Goal: Task Accomplishment & Management: Manage account settings

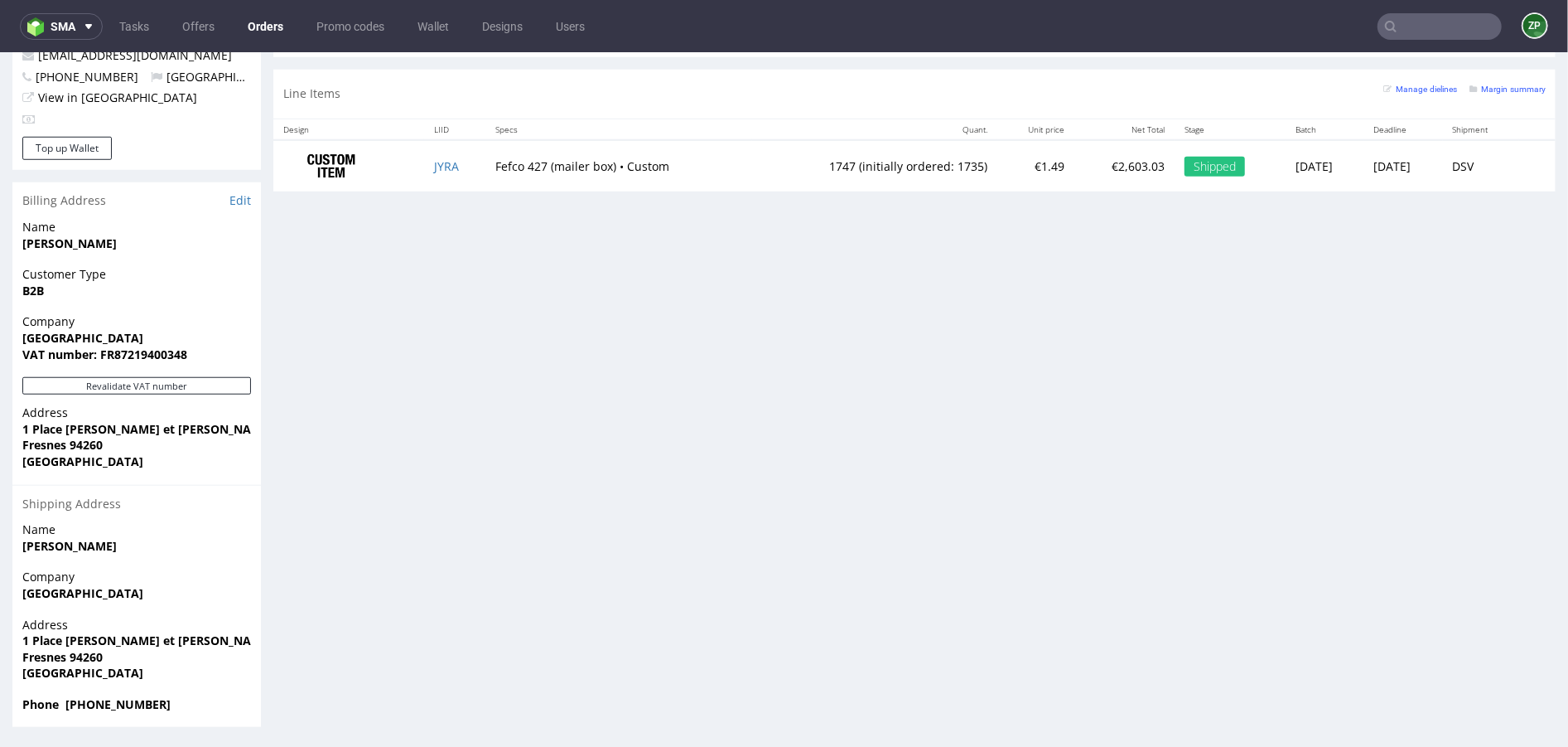
scroll to position [4, 0]
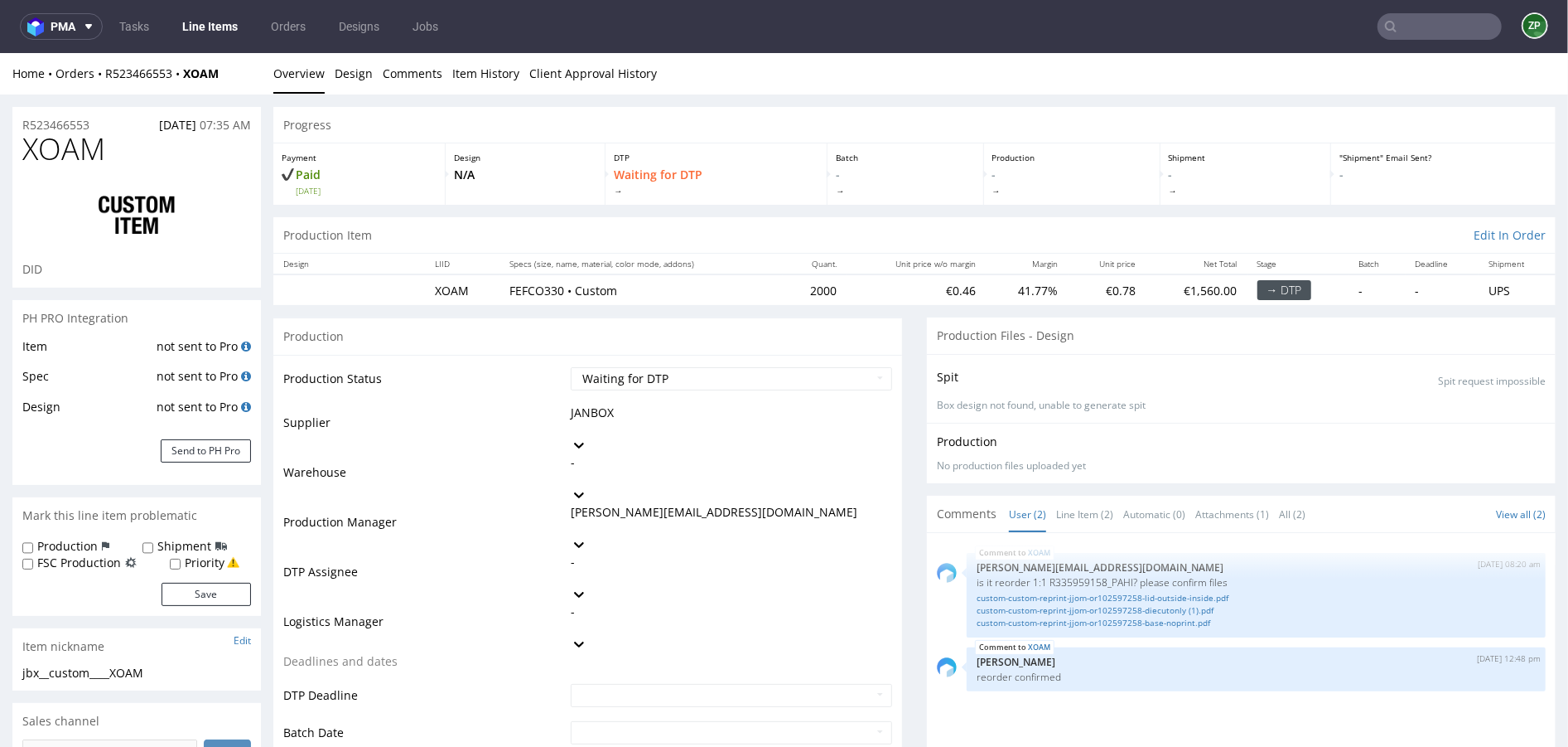
click at [290, 13] on link "Orders" at bounding box center [288, 27] width 55 height 27
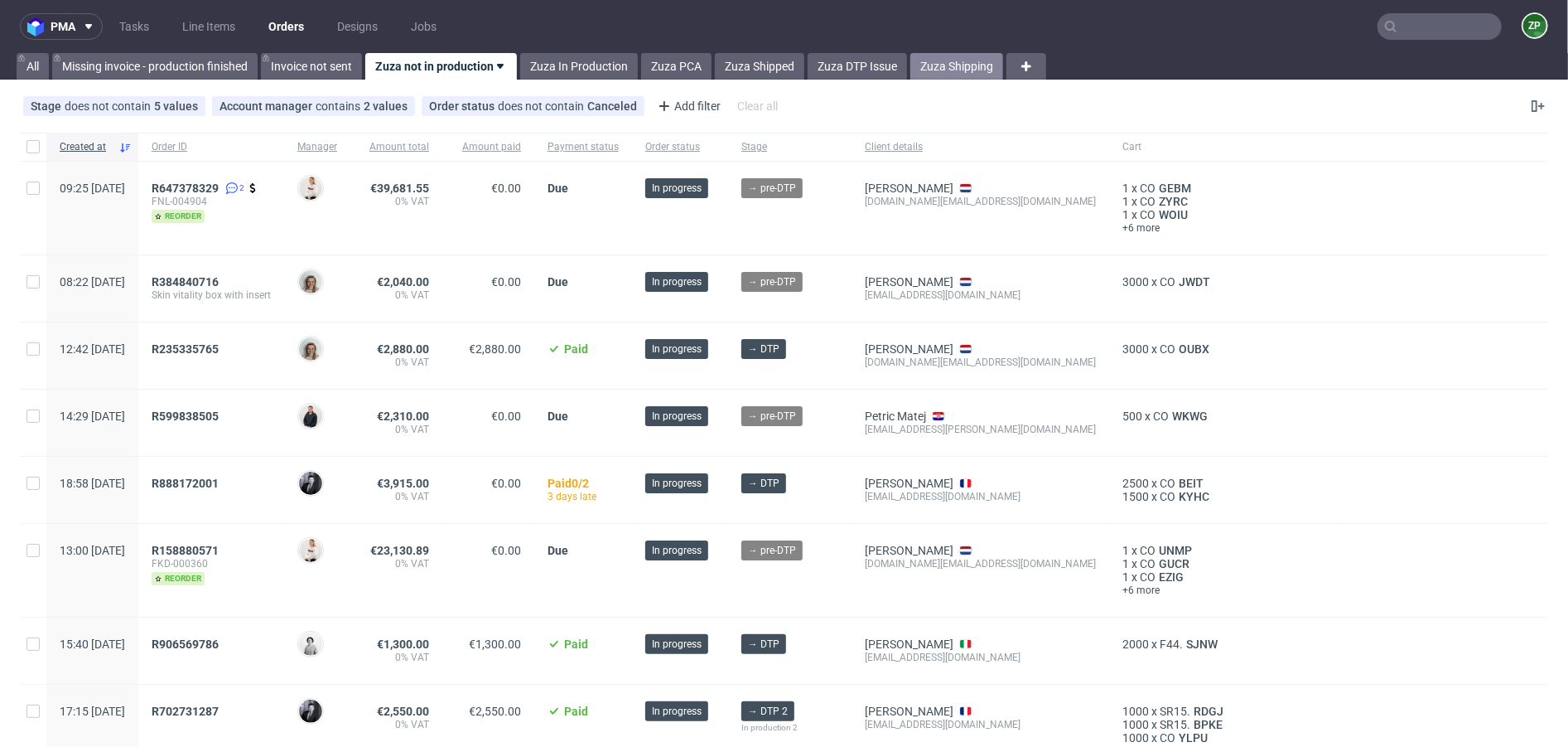
click at [958, 57] on link "Zuza Shipping" at bounding box center [956, 66] width 93 height 27
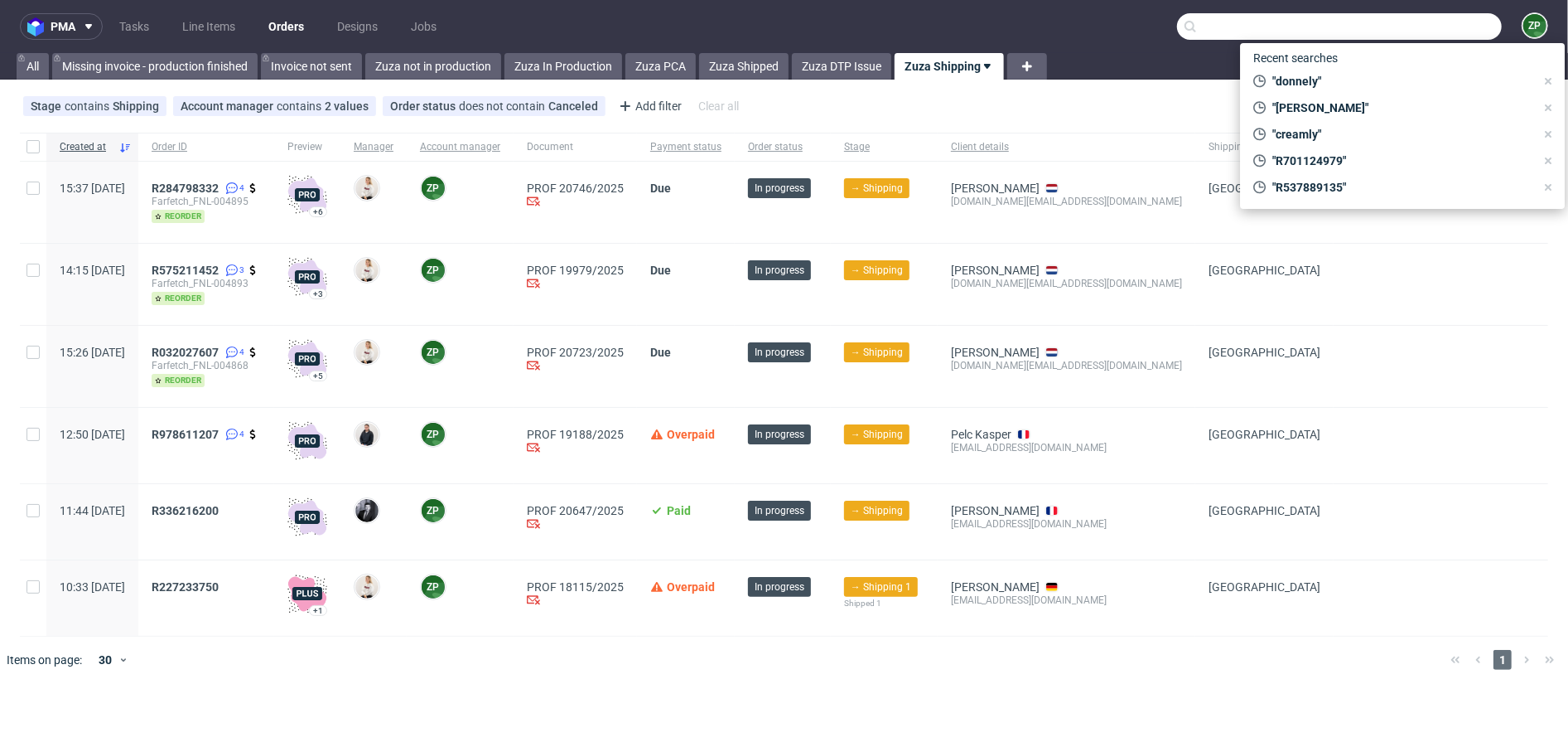
click at [1403, 23] on input "text" at bounding box center [1339, 27] width 325 height 27
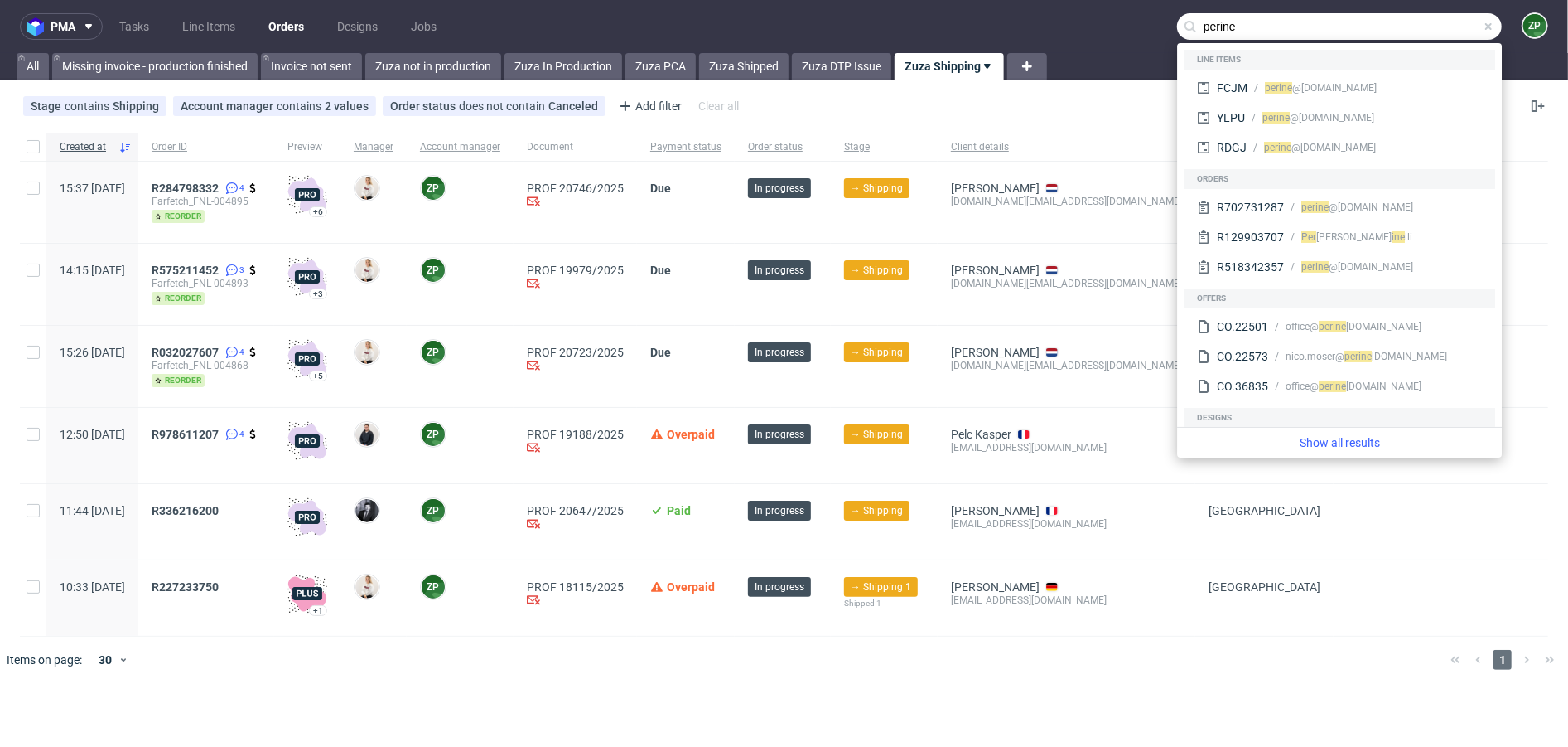
type input "perine"
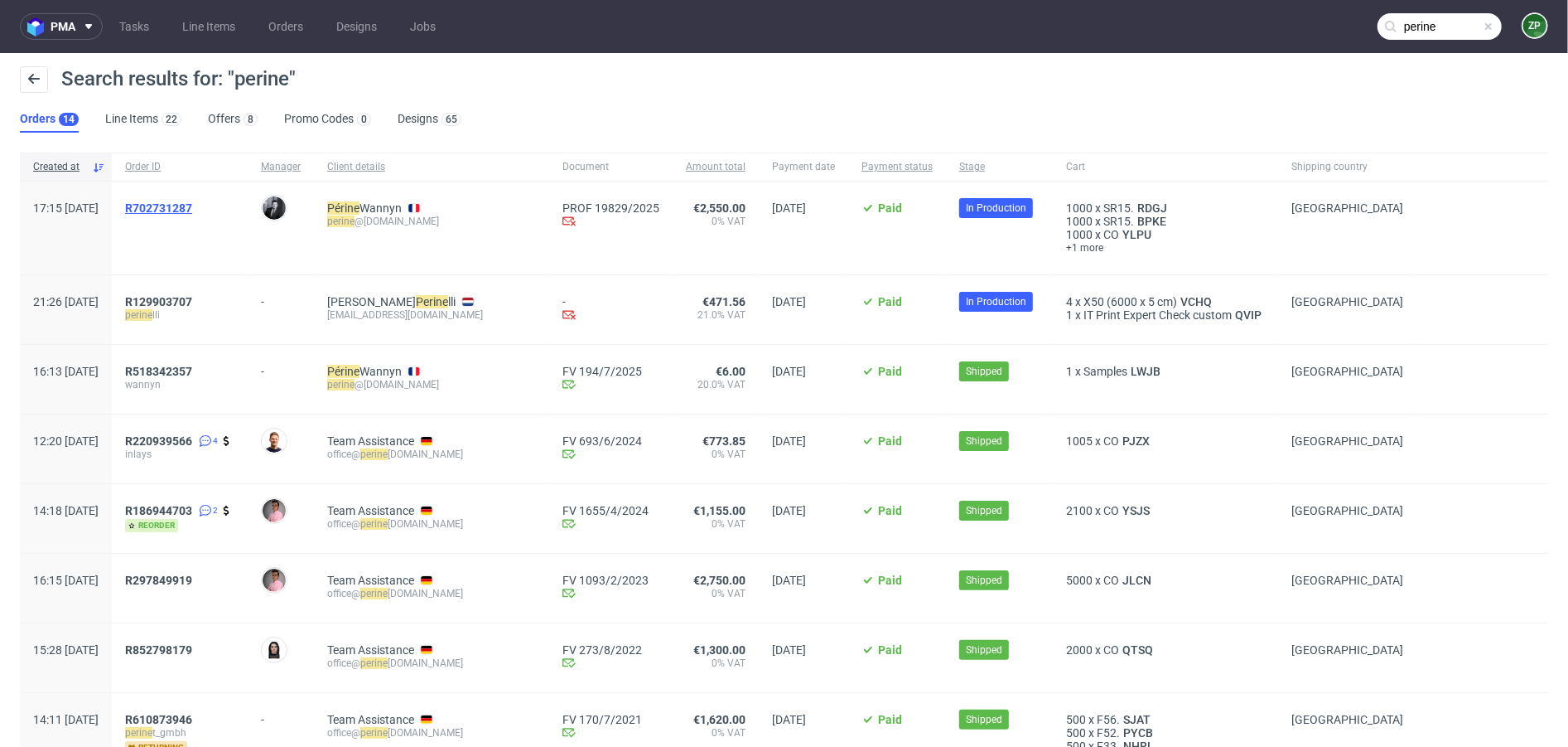
click at [192, 208] on span "R702731287" at bounding box center [159, 208] width 67 height 13
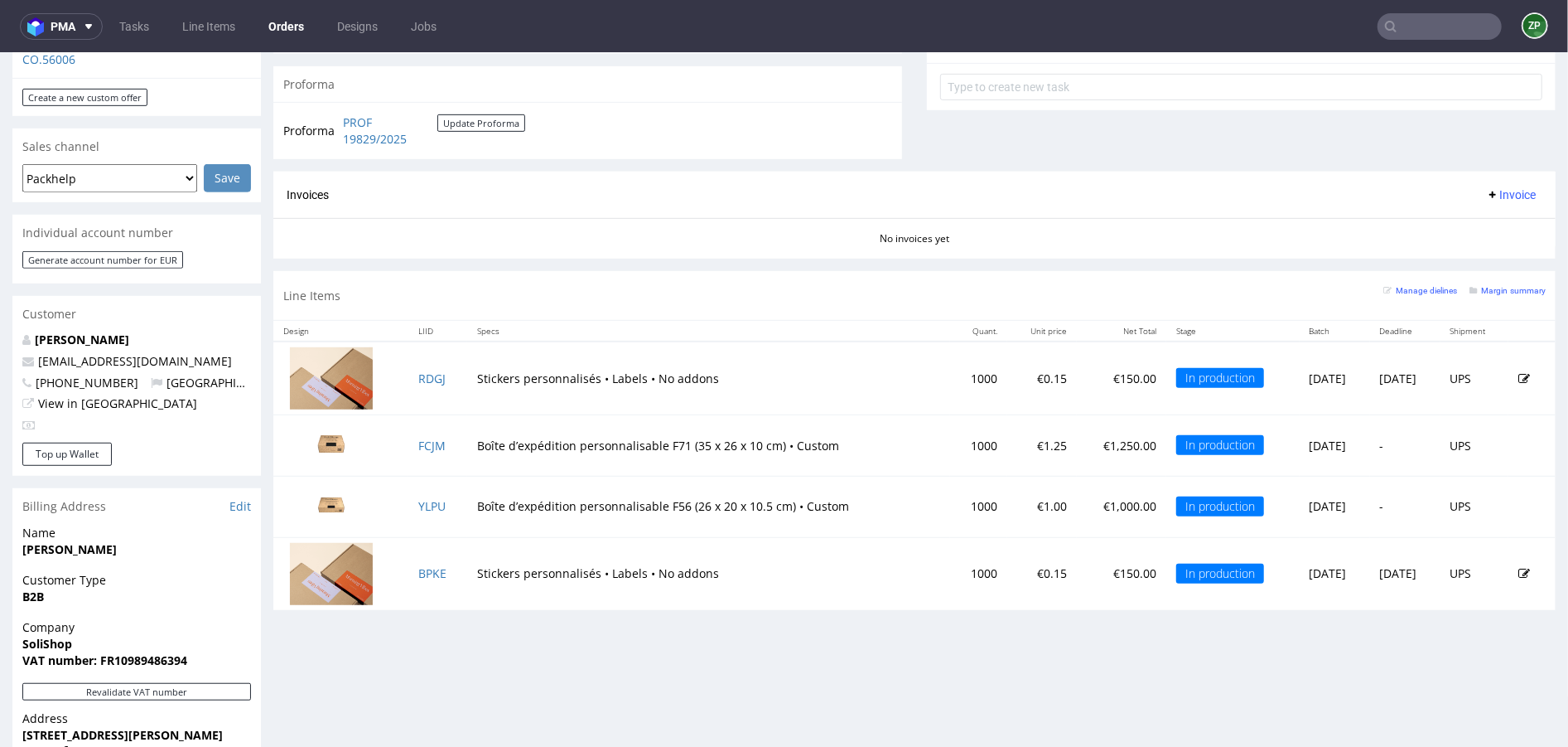
scroll to position [621, 0]
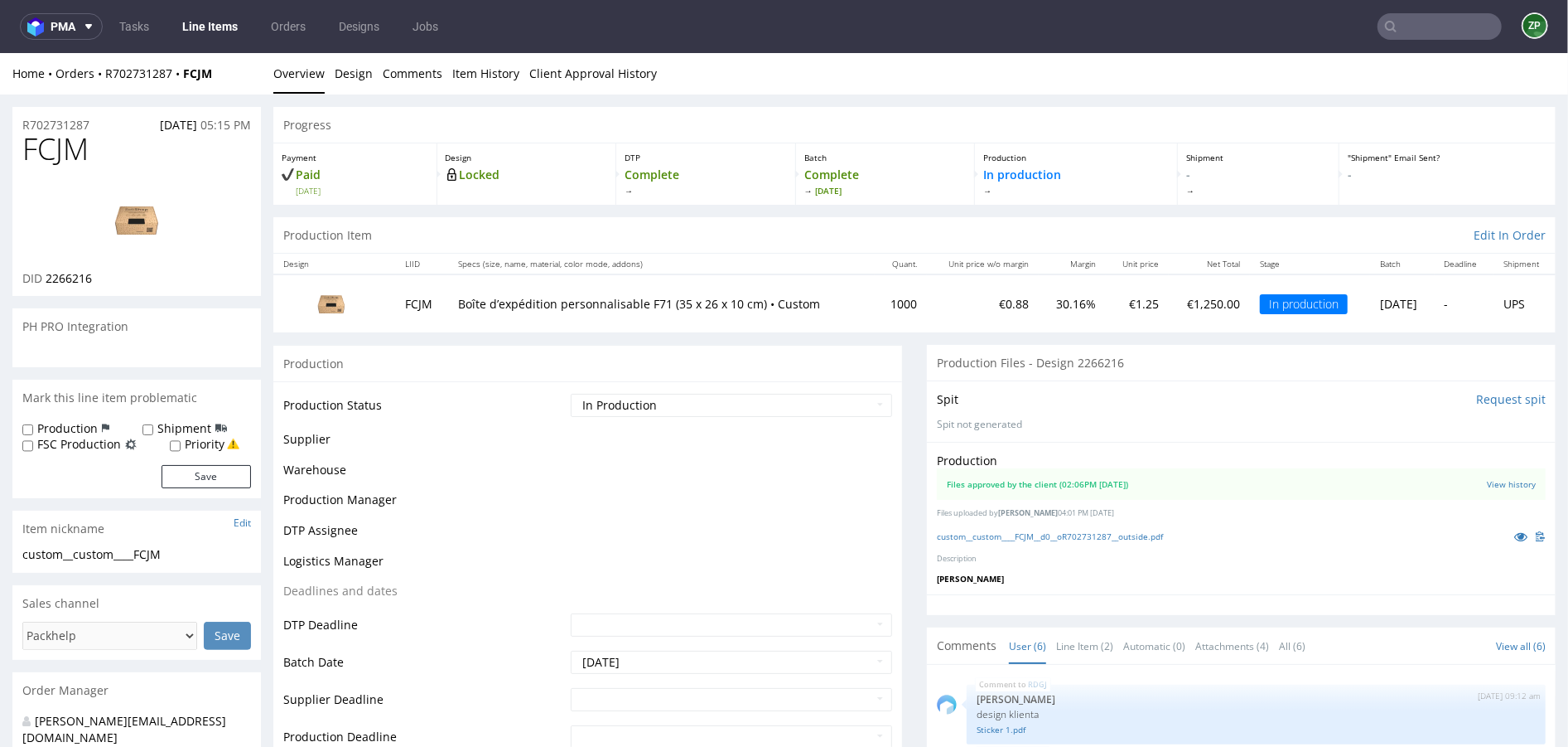
scroll to position [91, 0]
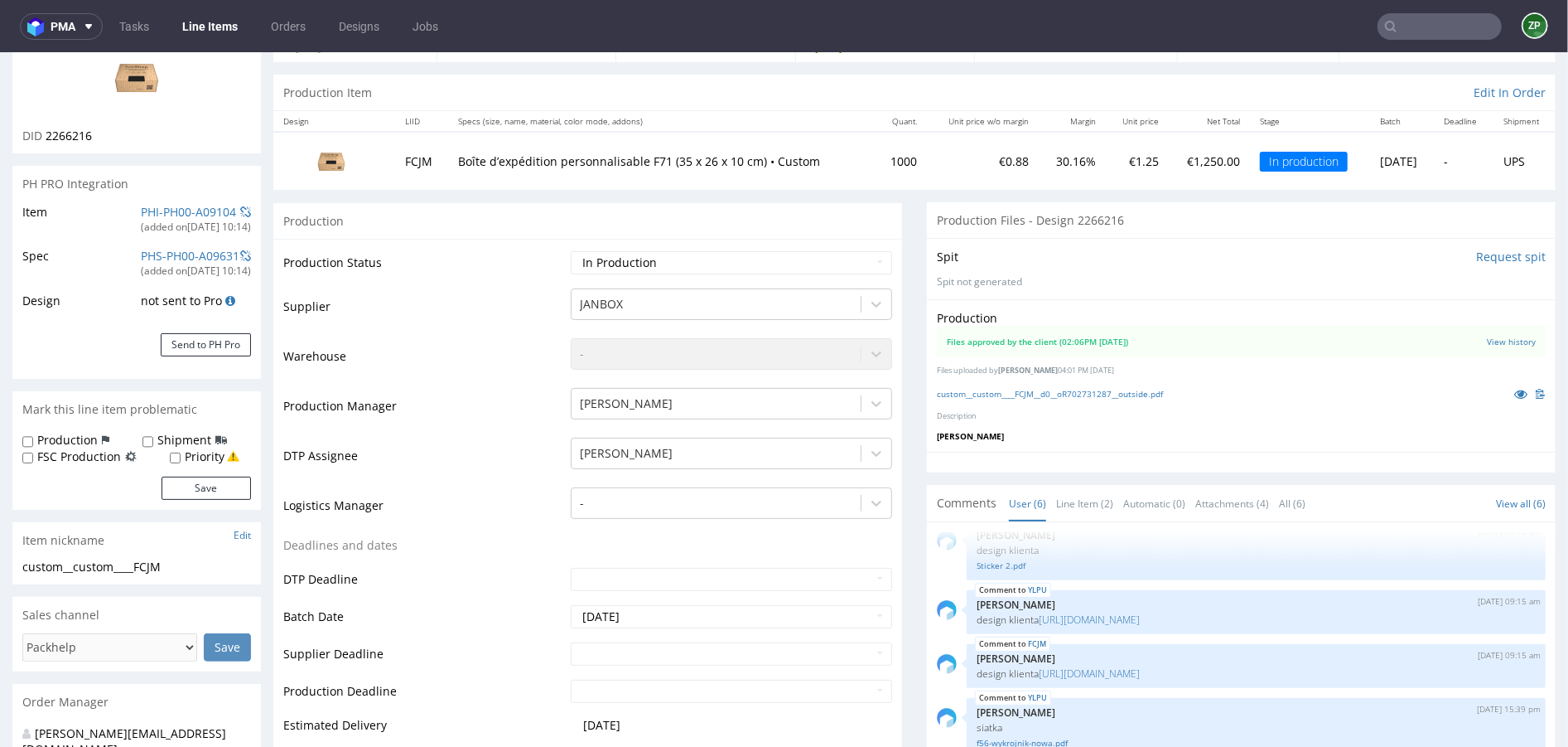
select select "in_progress"
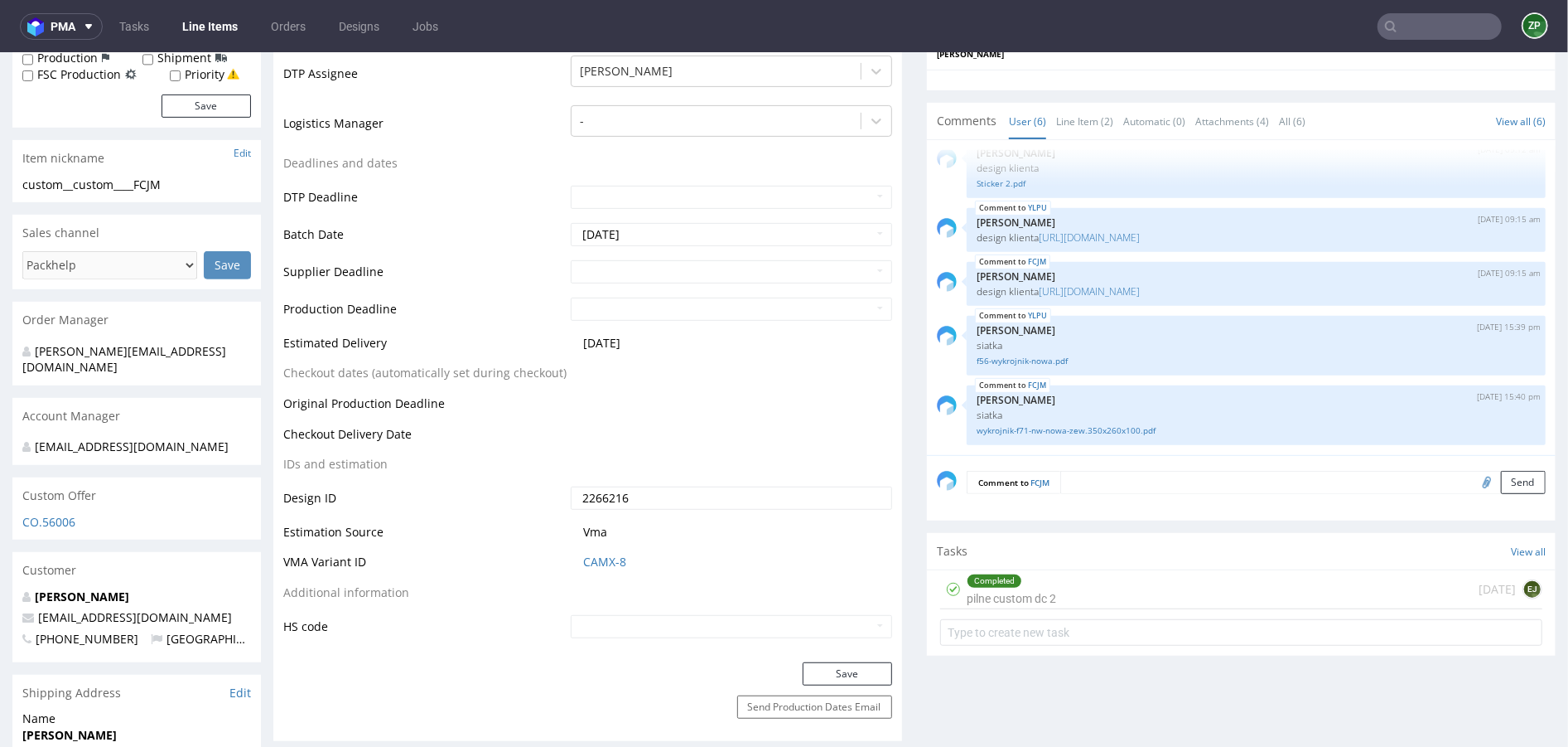
scroll to position [527, 0]
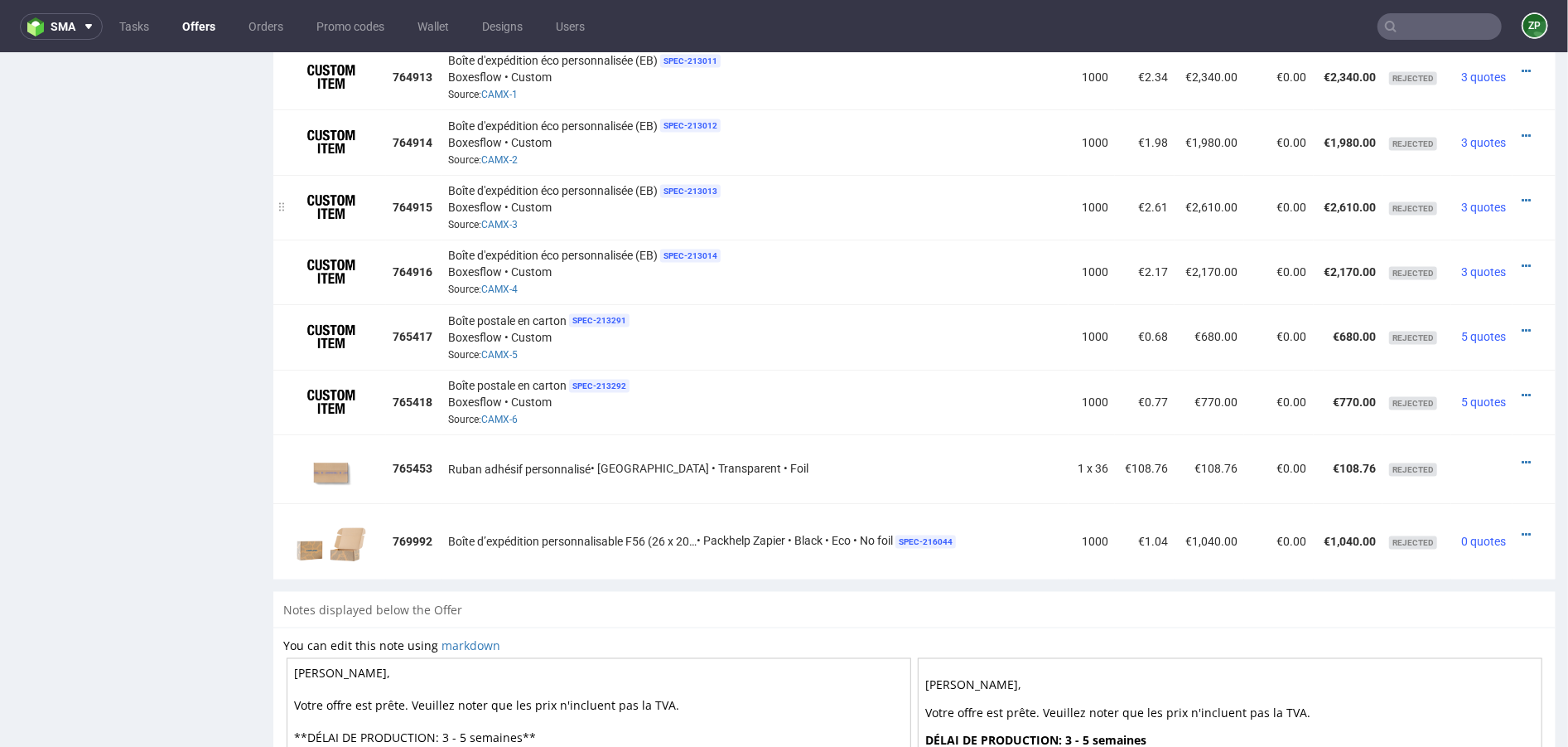
scroll to position [2034, 0]
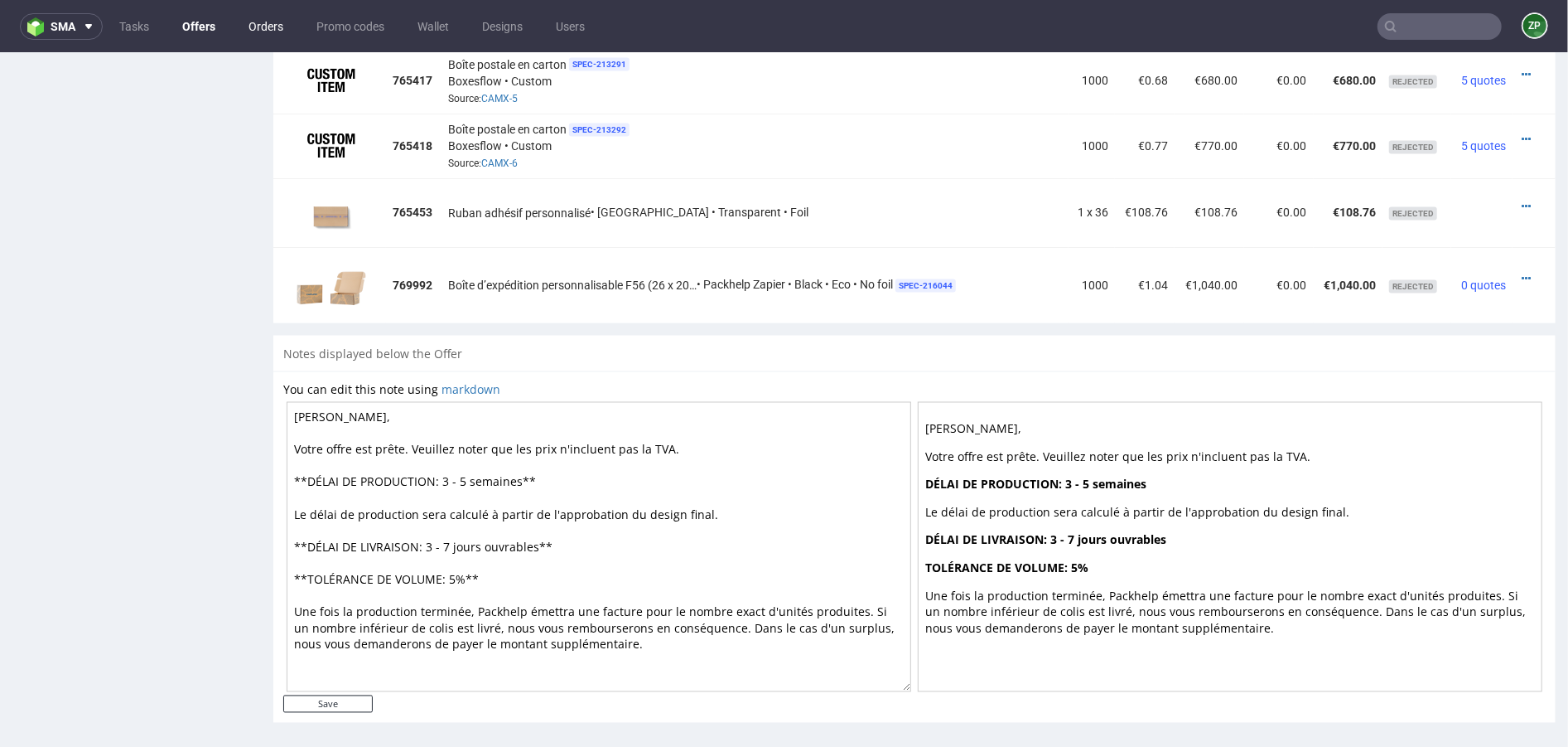
click at [269, 28] on link "Orders" at bounding box center [265, 27] width 55 height 27
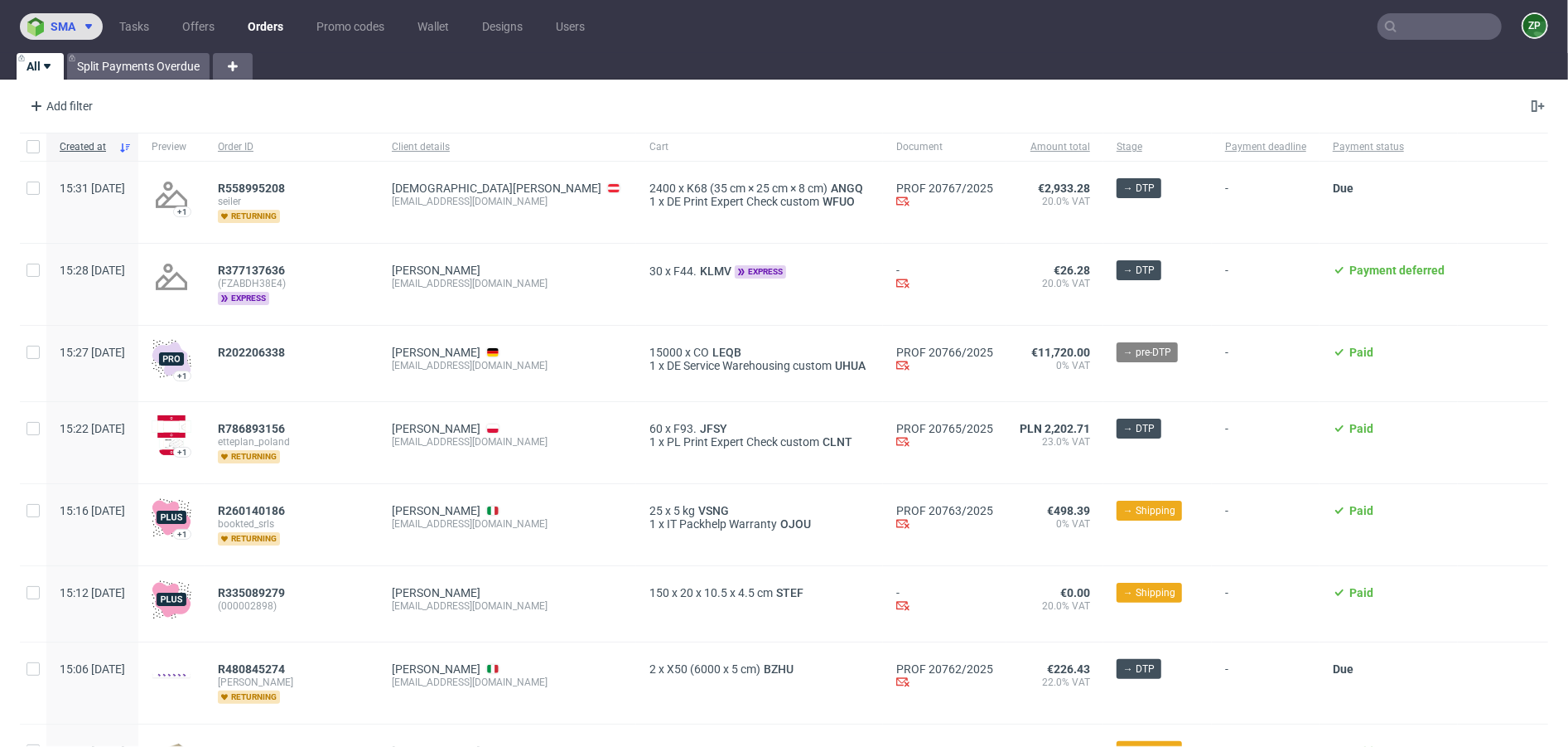
click at [73, 32] on span "sma" at bounding box center [63, 27] width 25 height 12
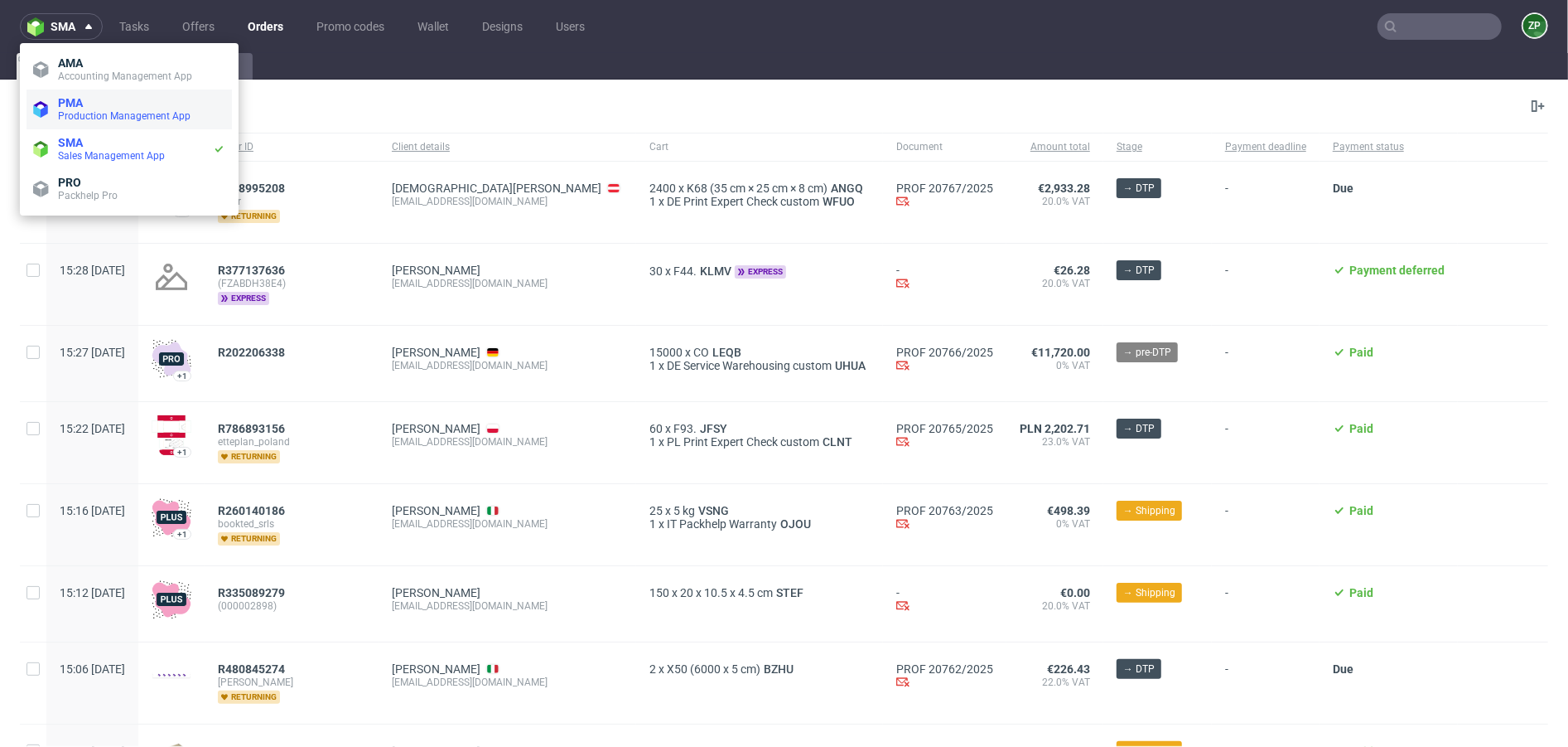
click at [98, 90] on li "PMA Production Management App" at bounding box center [129, 109] width 206 height 39
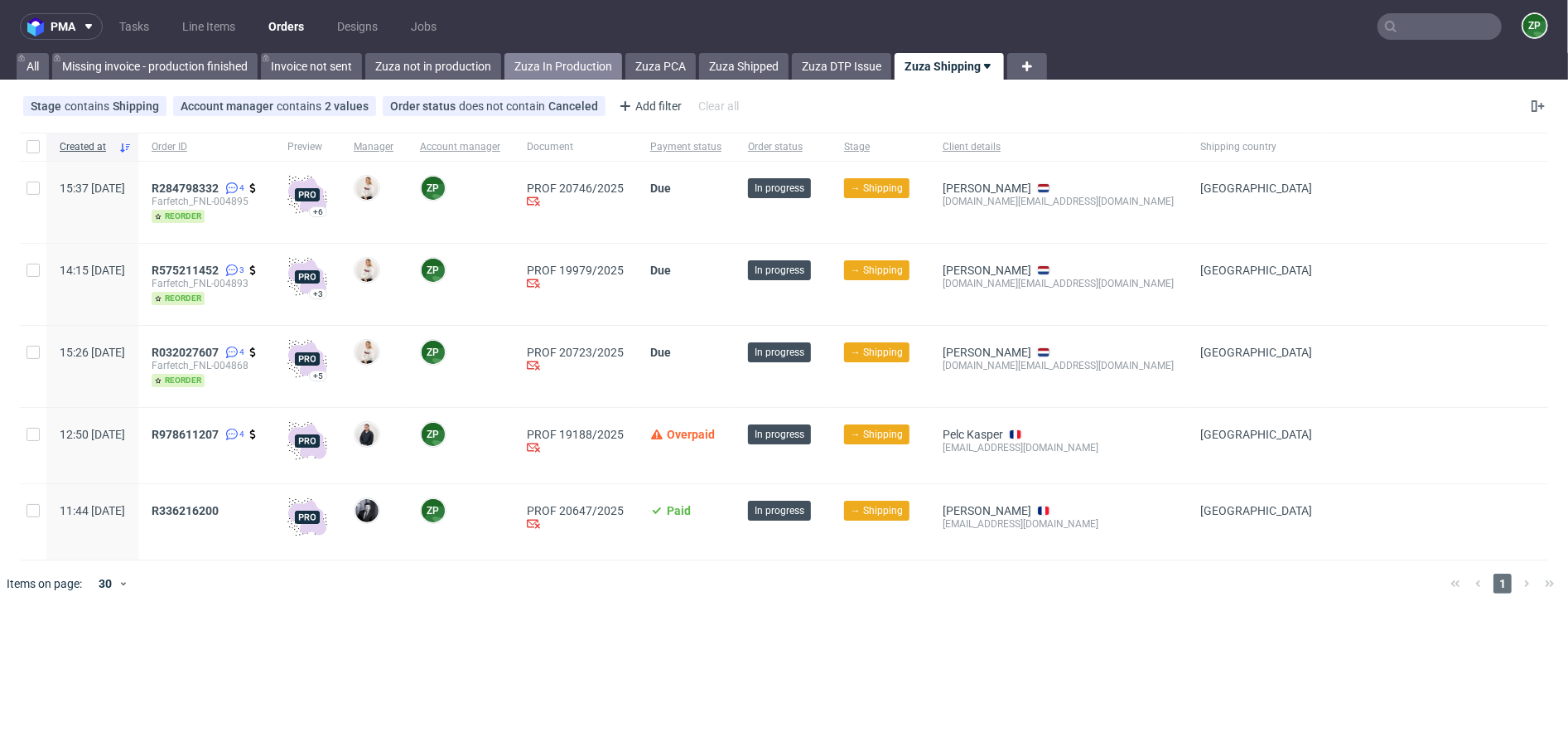
click at [516, 60] on link "Zuza In Production" at bounding box center [563, 66] width 117 height 27
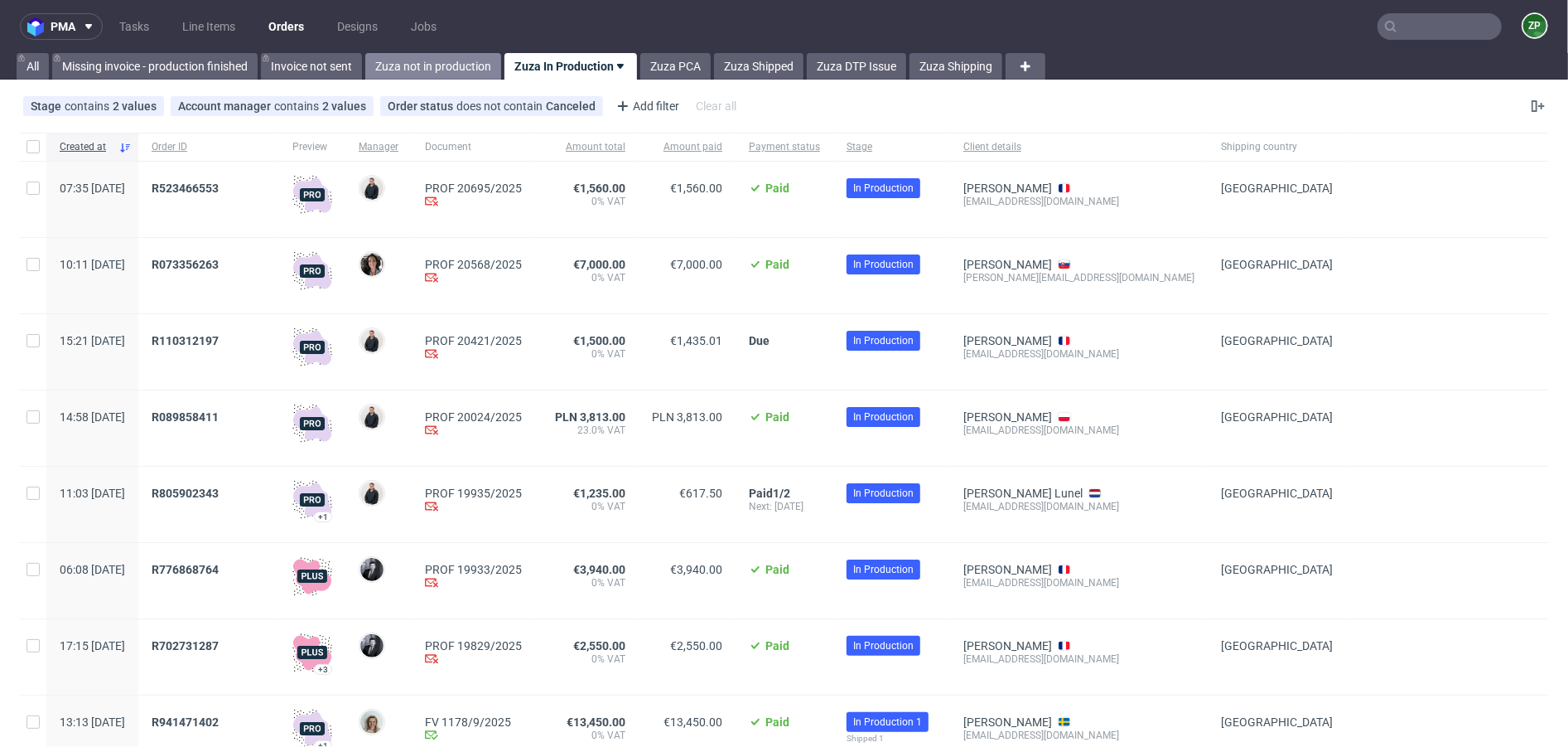
click at [422, 70] on link "Zuza not in production" at bounding box center [433, 66] width 136 height 27
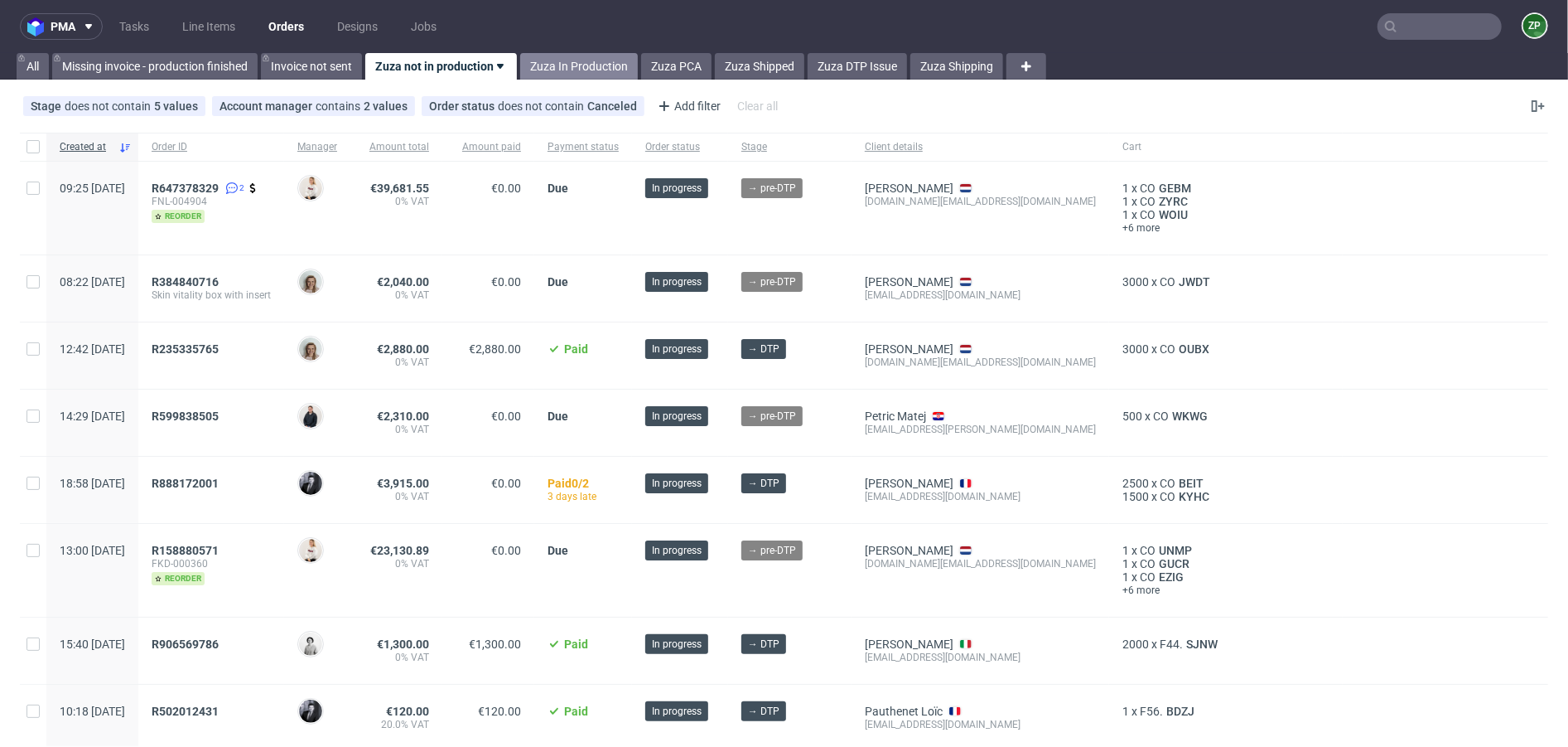
click at [582, 64] on link "Zuza In Production" at bounding box center [579, 66] width 117 height 27
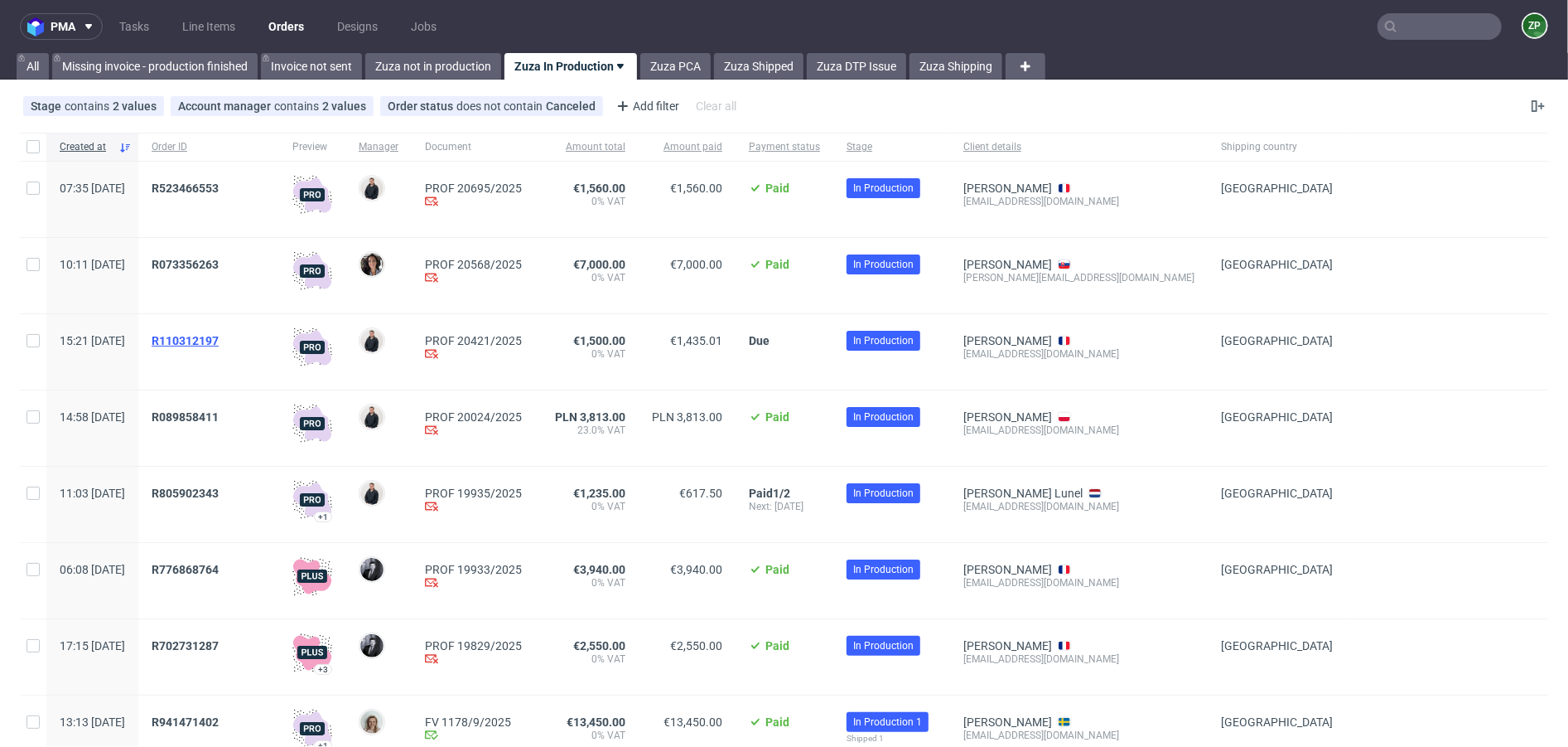
click at [216, 341] on span "R110312197" at bounding box center [185, 341] width 67 height 13
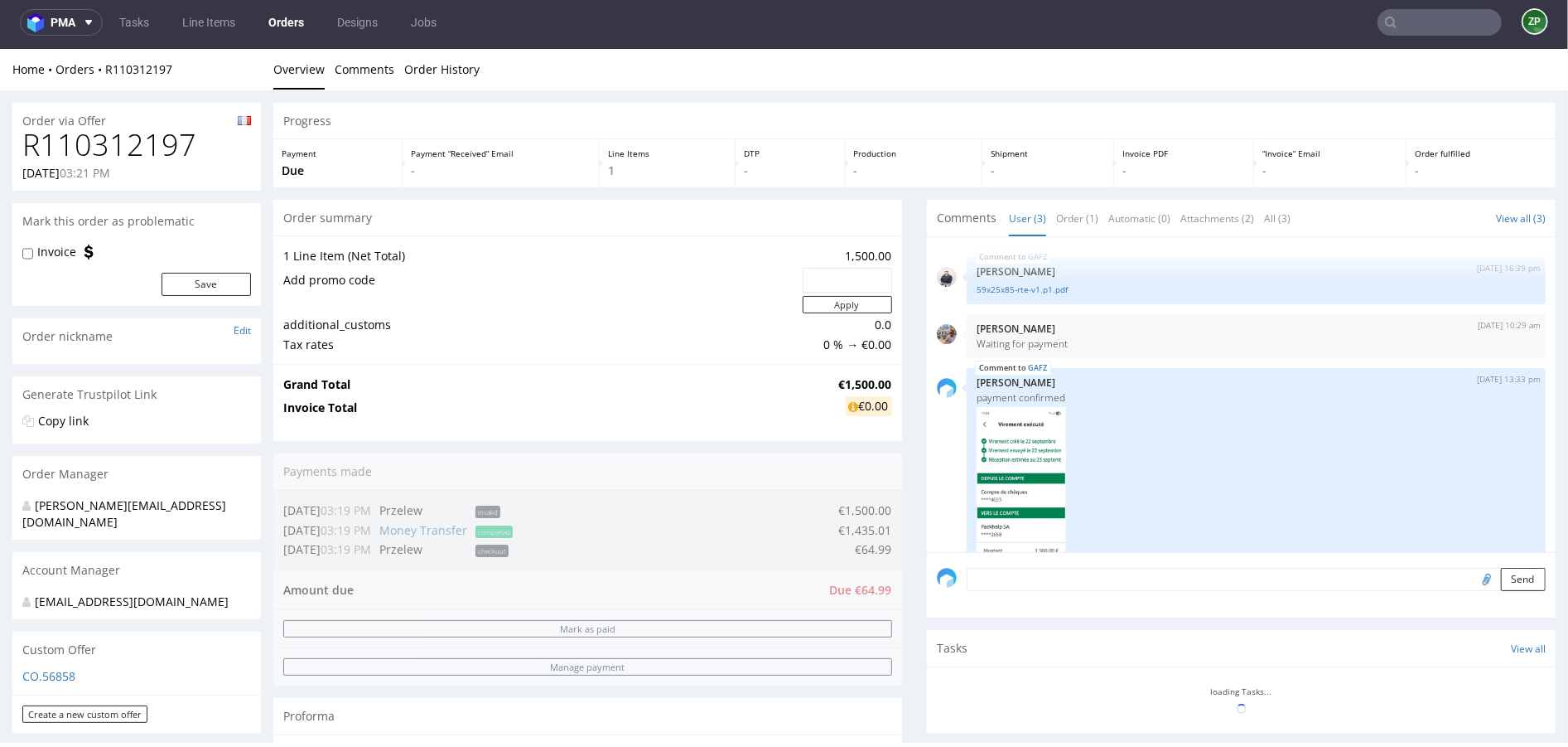
scroll to position [112, 0]
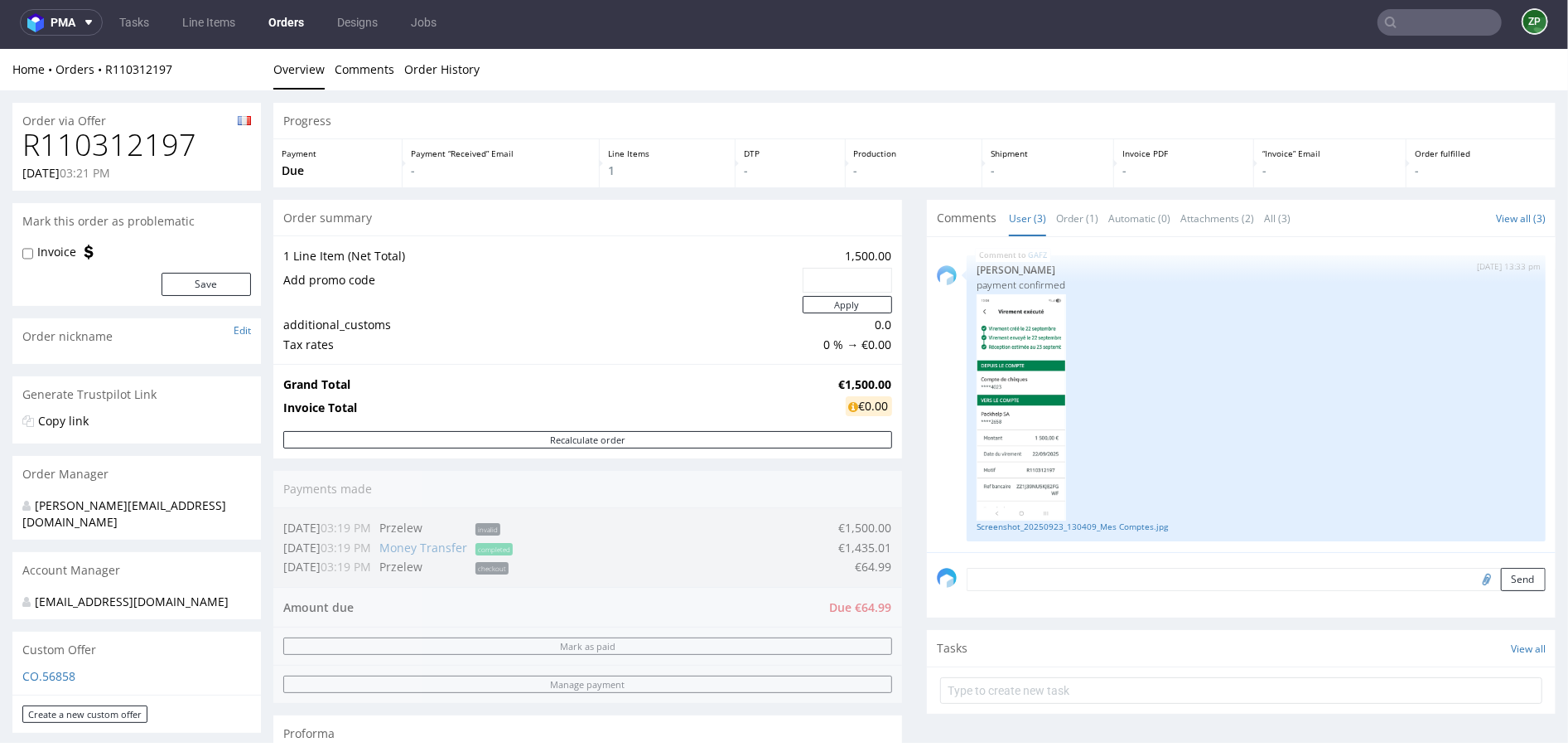
click at [1034, 587] on textarea at bounding box center [1256, 578] width 579 height 24
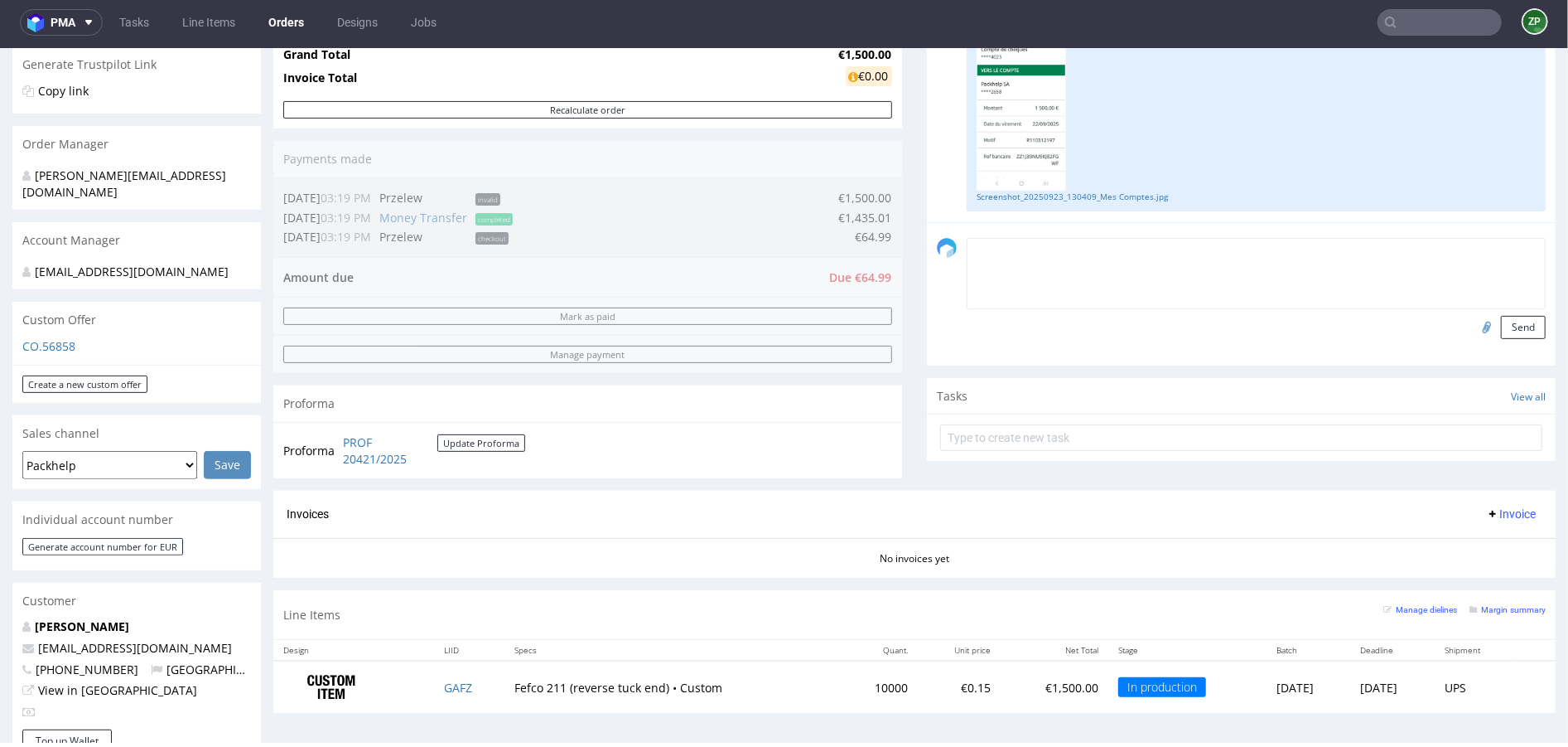
scroll to position [476, 0]
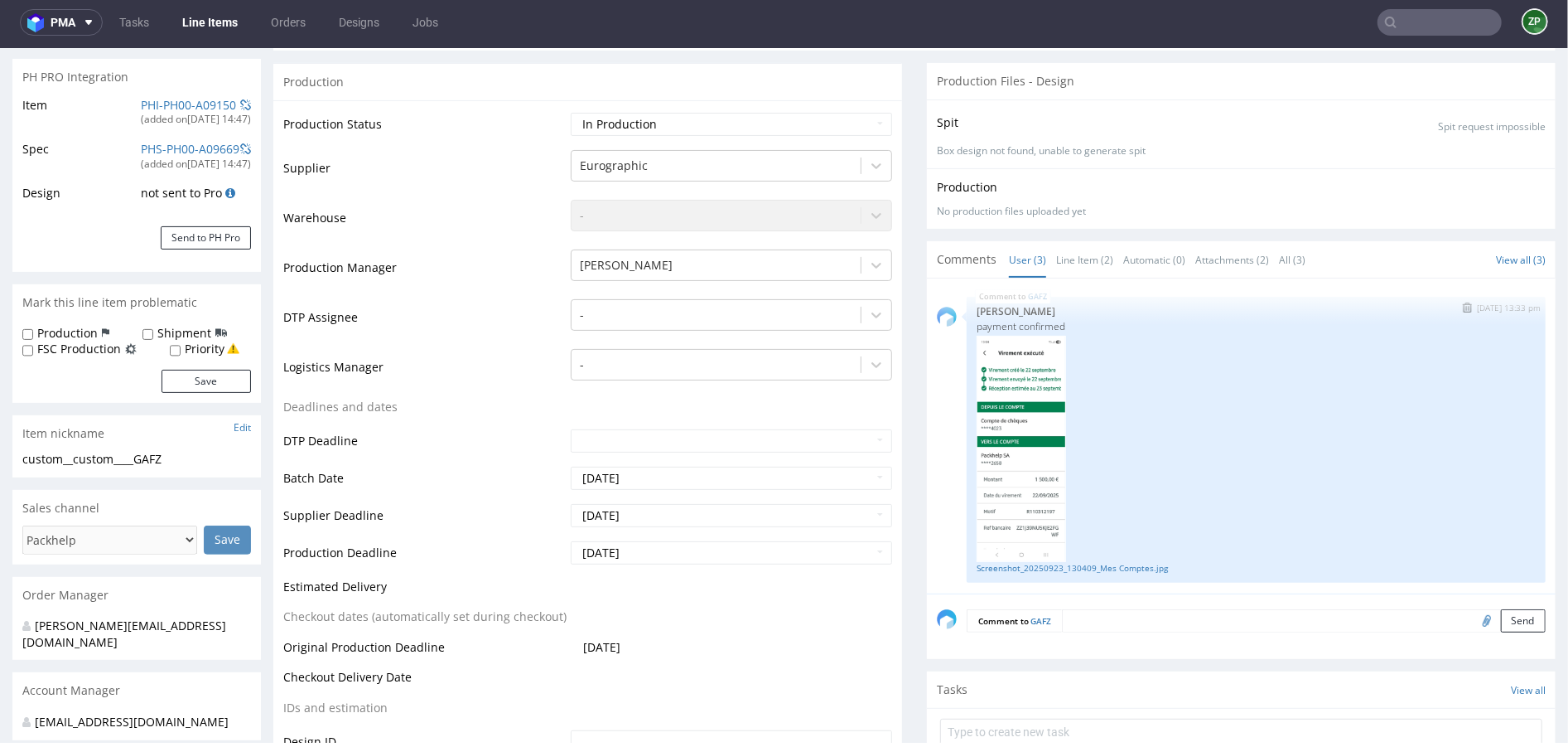
scroll to position [247, 0]
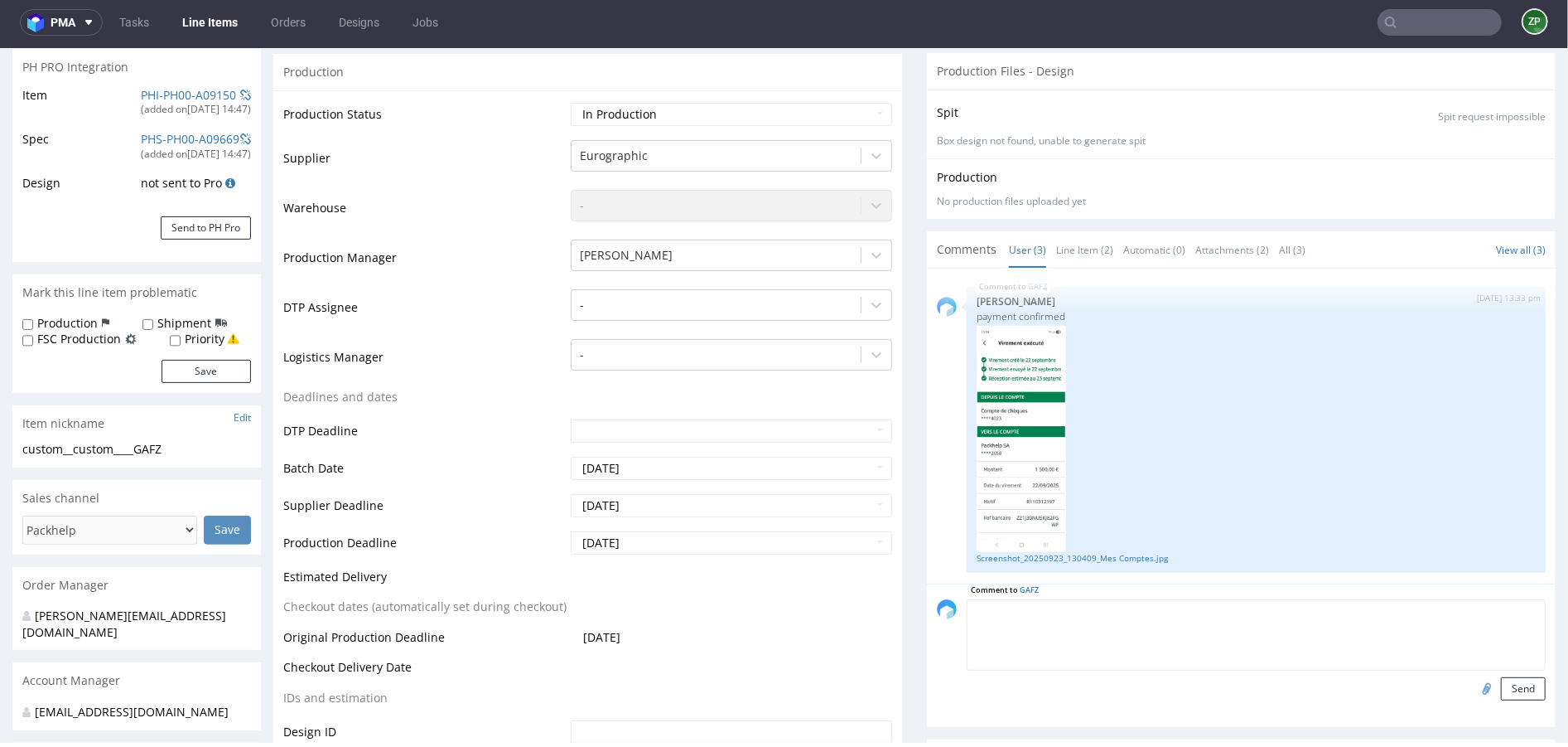
click at [1081, 601] on textarea at bounding box center [1256, 634] width 579 height 71
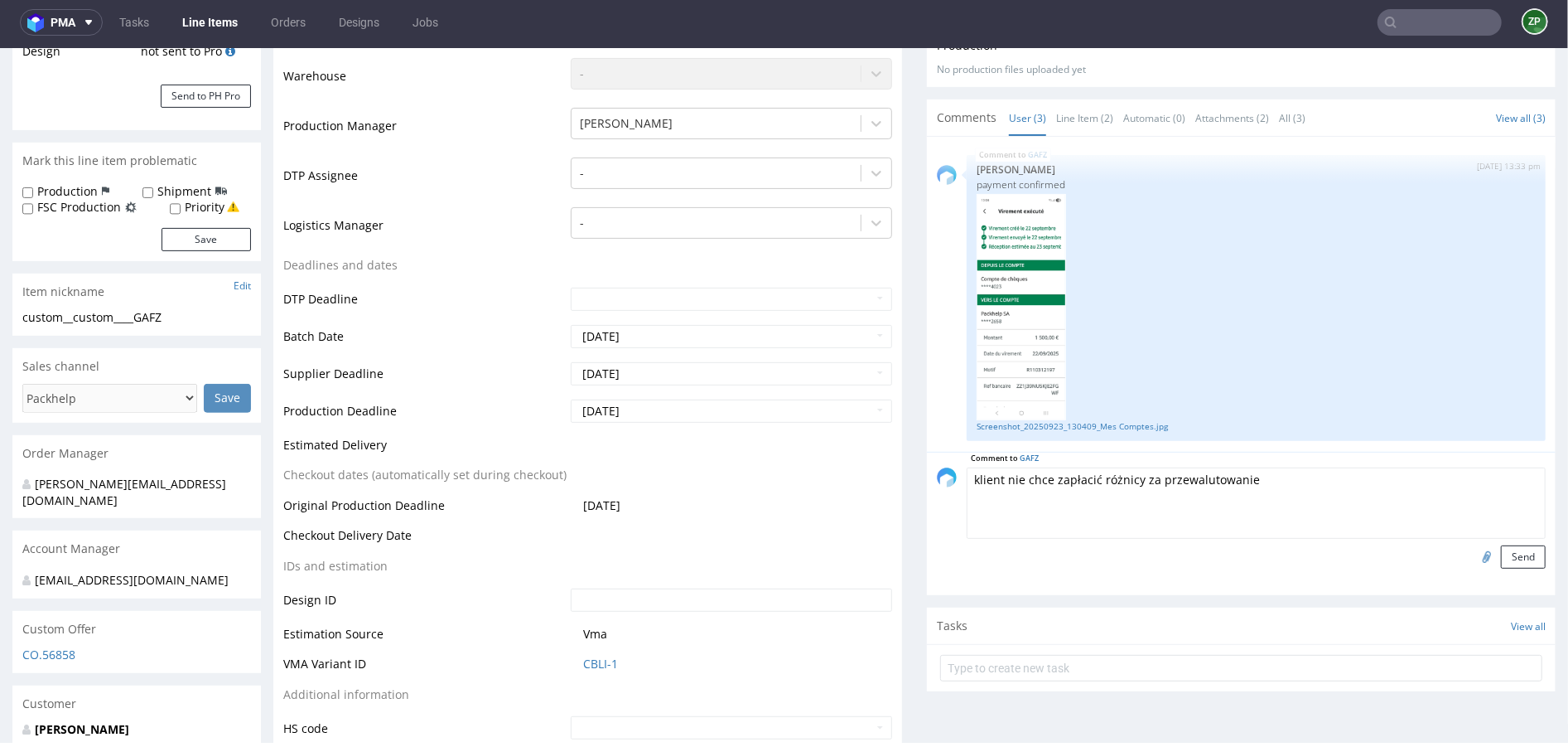
scroll to position [381, 0]
type textarea "klient nie chce zapłacić różnicy za przewalutowanie 65 euro"
click at [1507, 554] on button "Send" at bounding box center [1523, 554] width 44 height 24
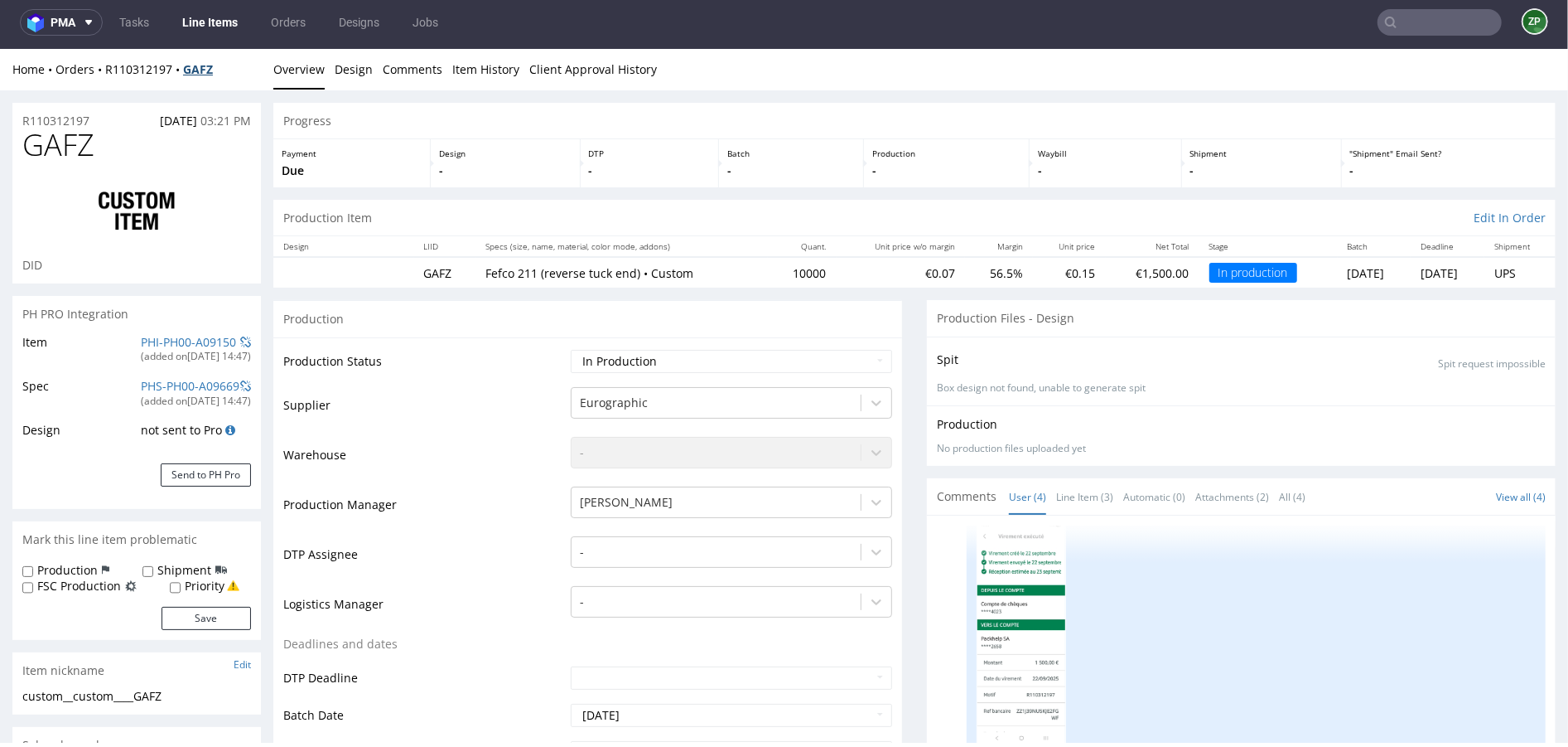
scroll to position [3, 0]
copy strong "GAFZ"
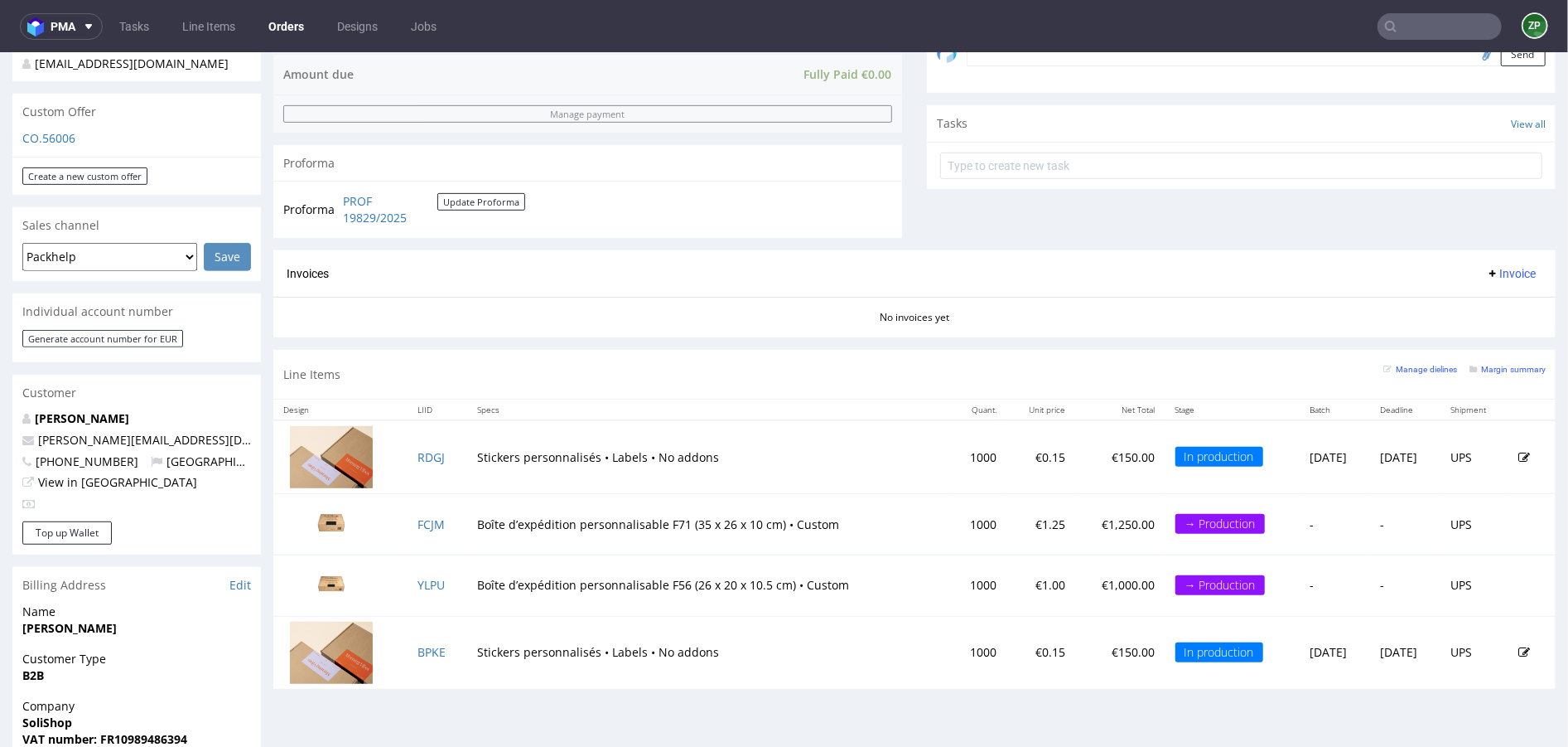
scroll to position [546, 0]
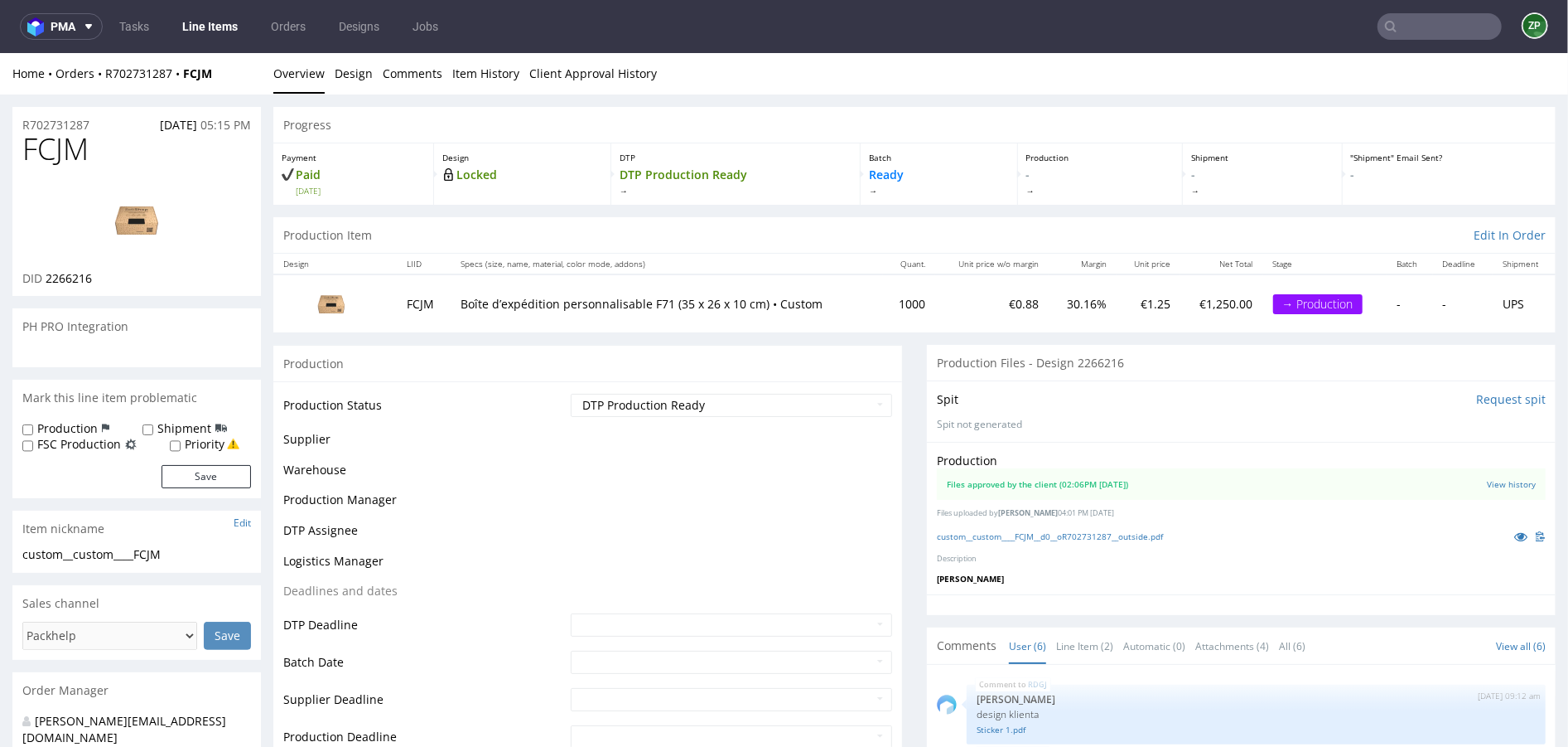
scroll to position [91, 0]
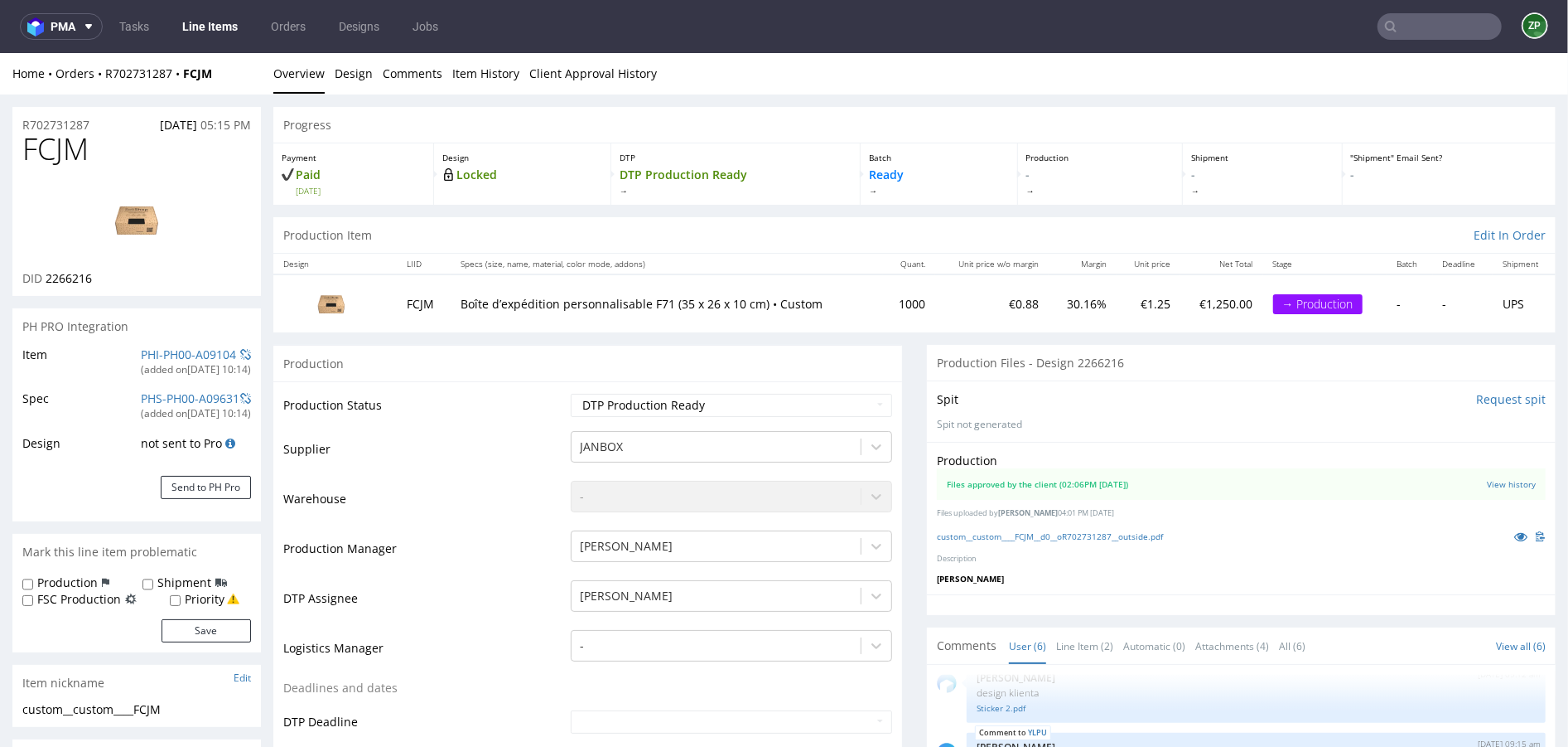
select select "in_progress"
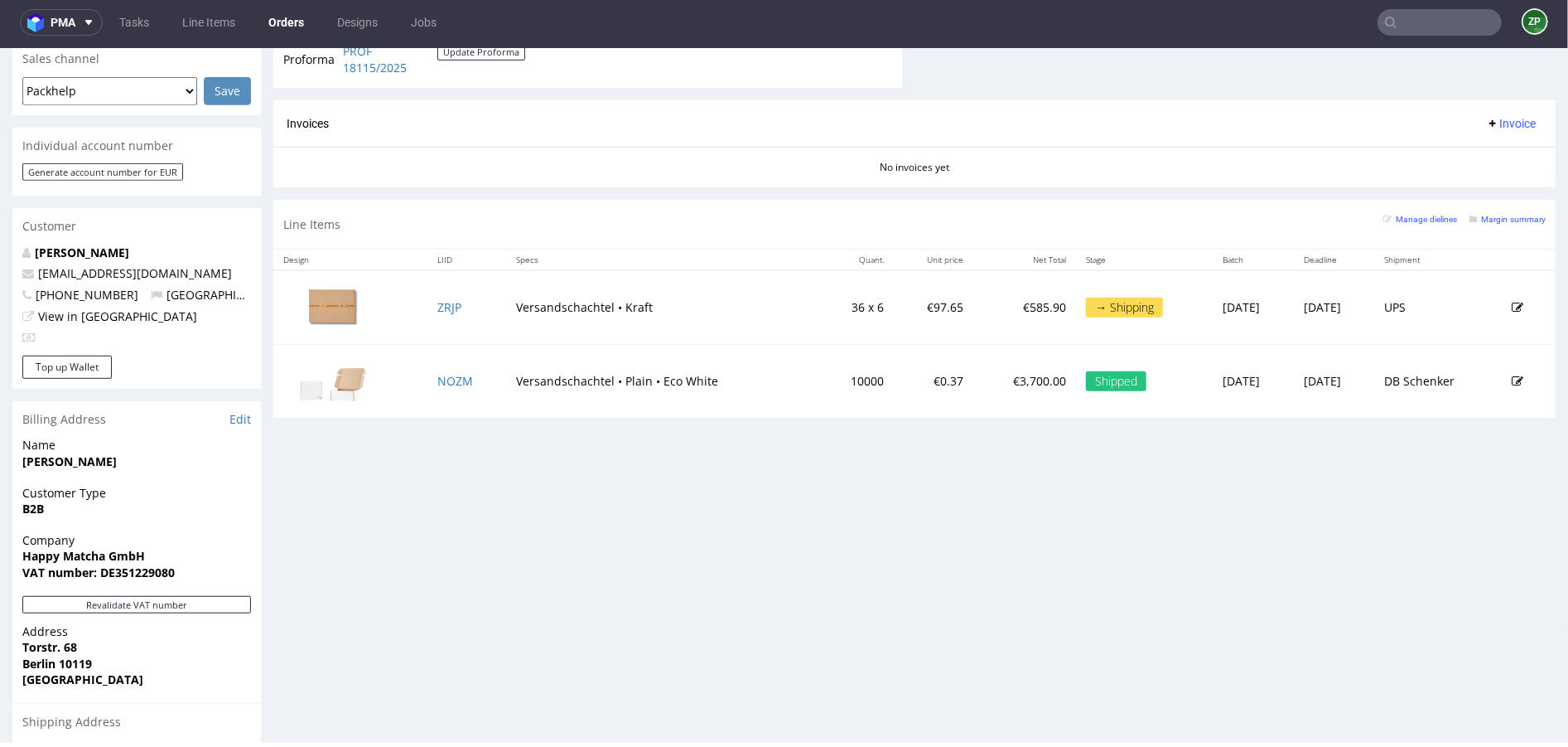
scroll to position [643, 0]
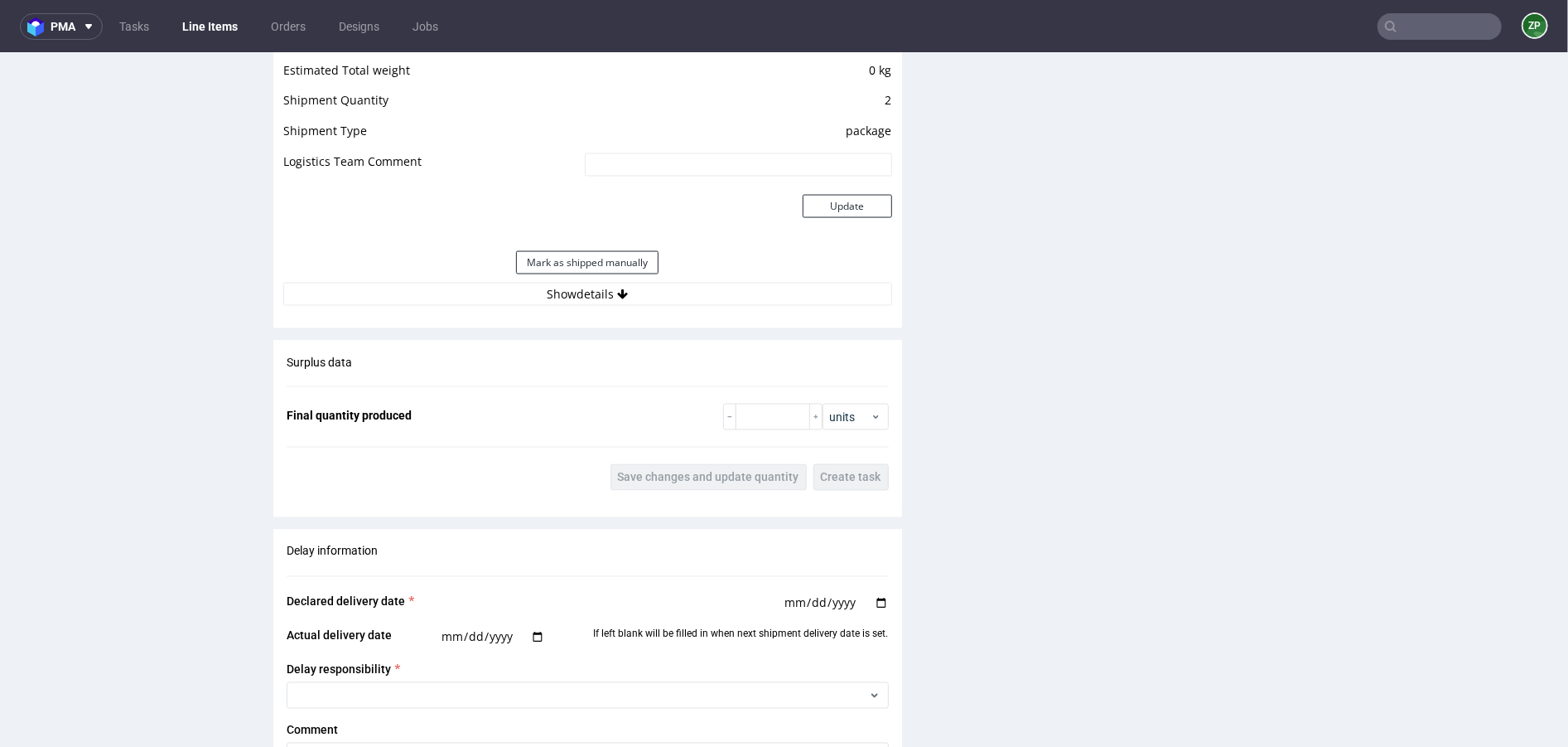
scroll to position [1922, 0]
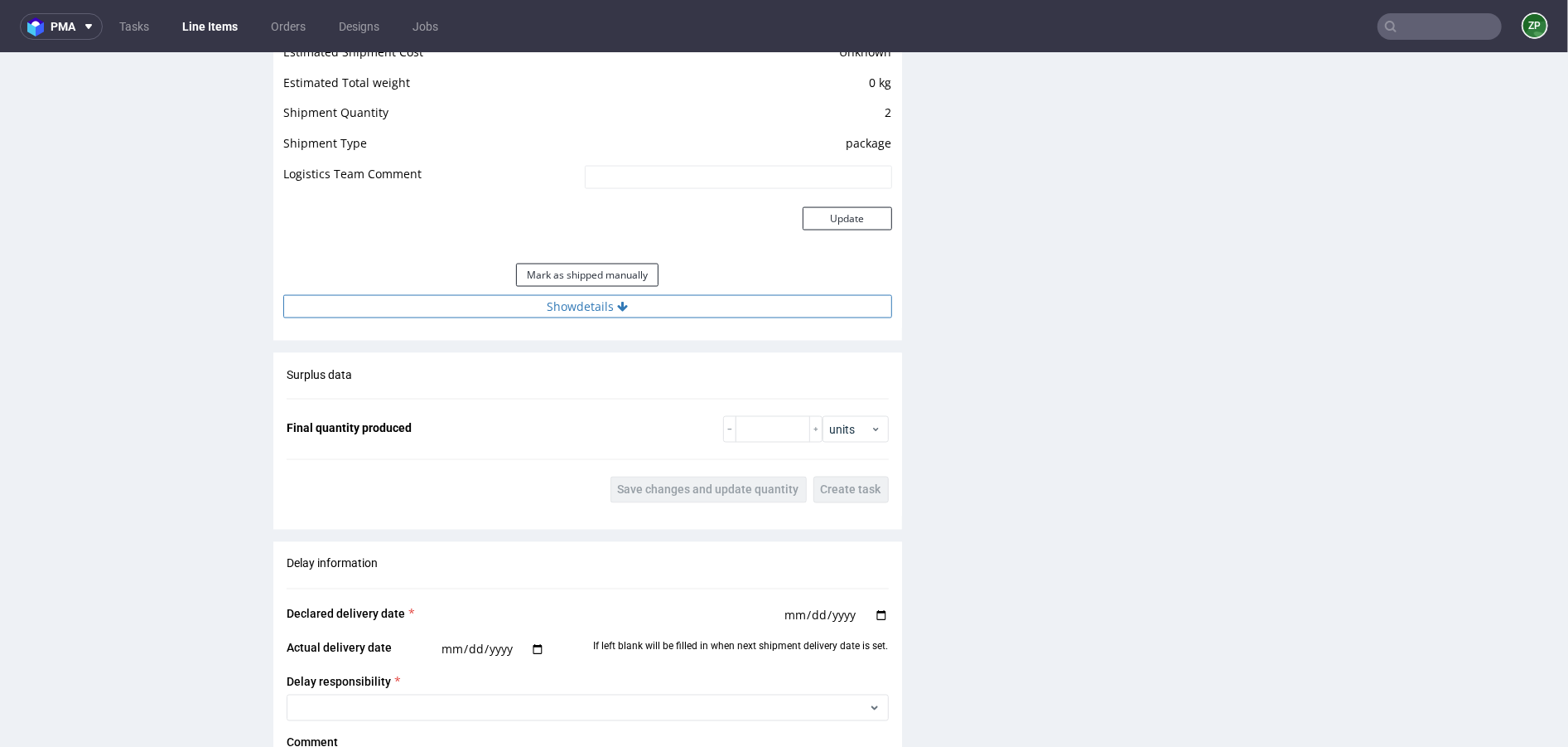
click at [625, 312] on button "Show details" at bounding box center [588, 306] width 609 height 24
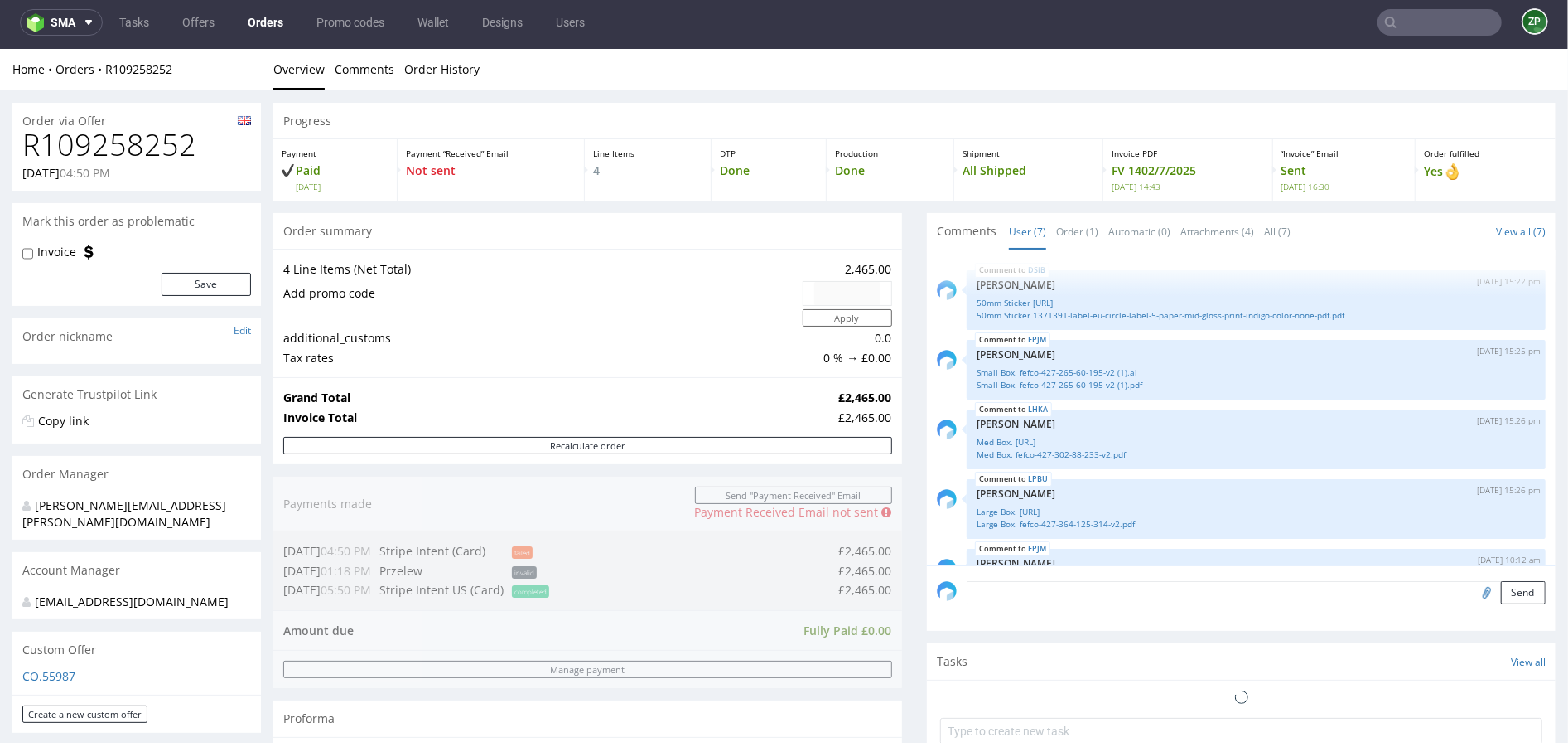
scroll to position [170, 0]
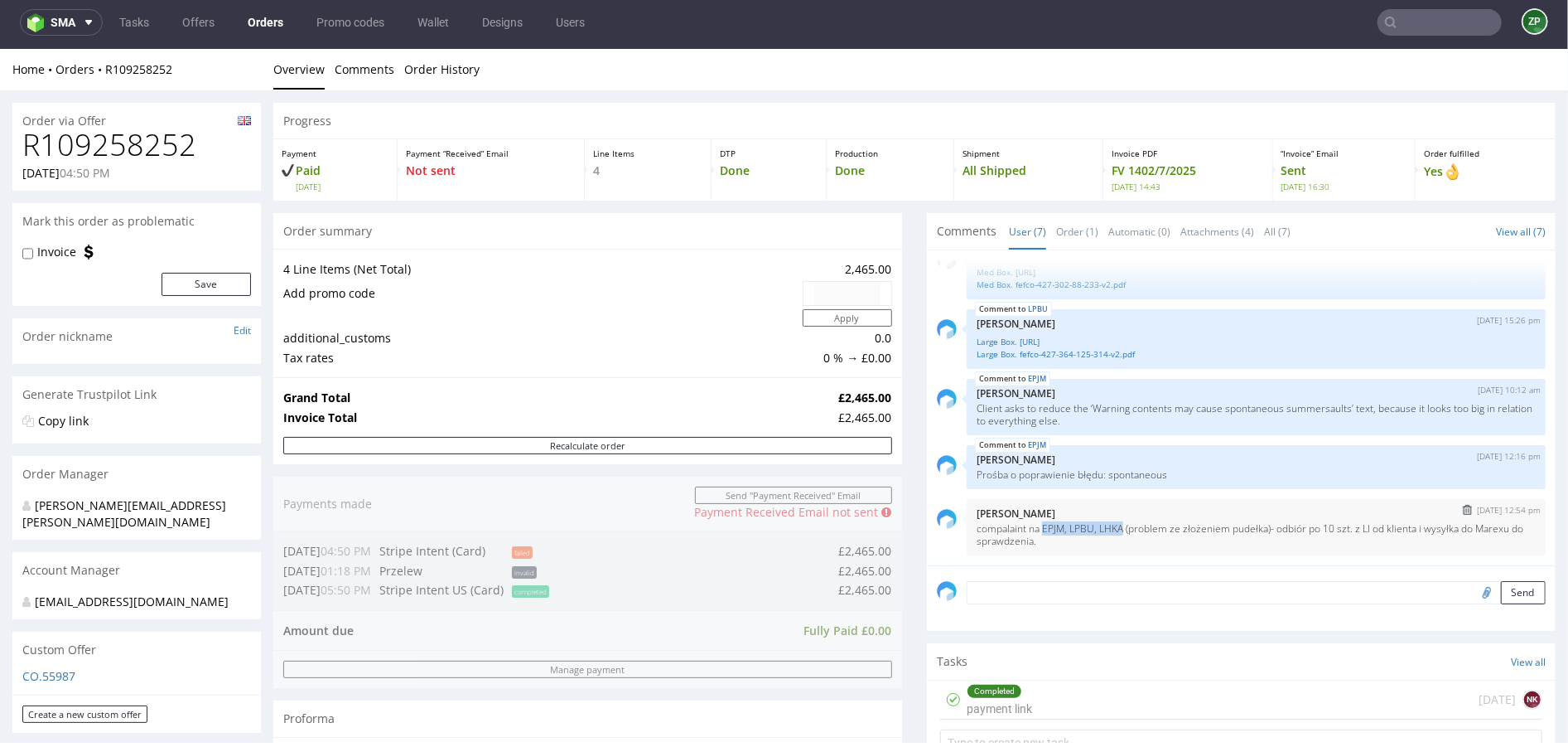
drag, startPoint x: 1039, startPoint y: 526, endPoint x: 1123, endPoint y: 524, distance: 84.0
click at [1123, 524] on p "compalaint na EPJM, LPBU, LHKA (problem ze złożeniem pudełka)- odbiór po 10 szt…" at bounding box center [1256, 534] width 559 height 25
copy p "EPJM, LPBU, LHKA"
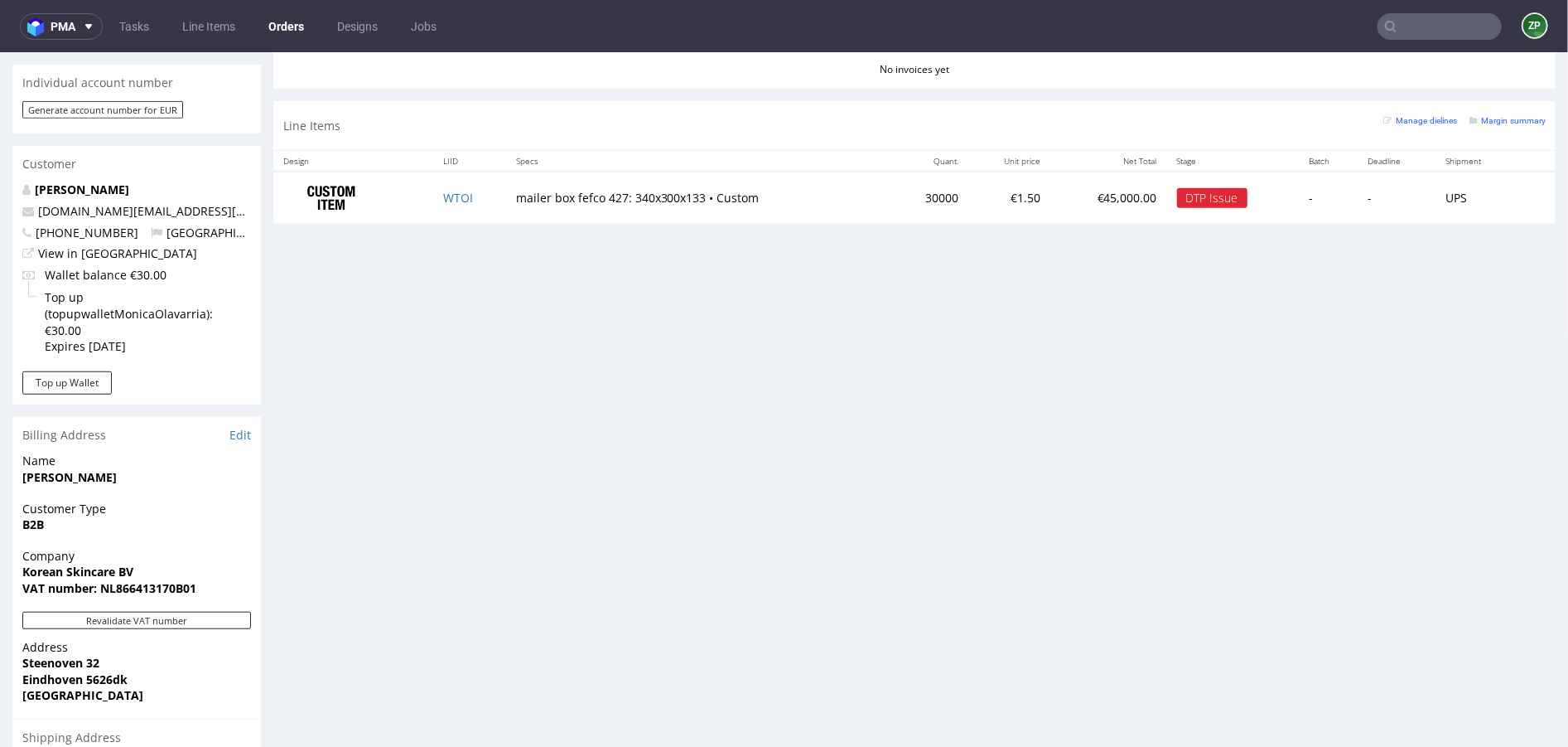
scroll to position [396, 0]
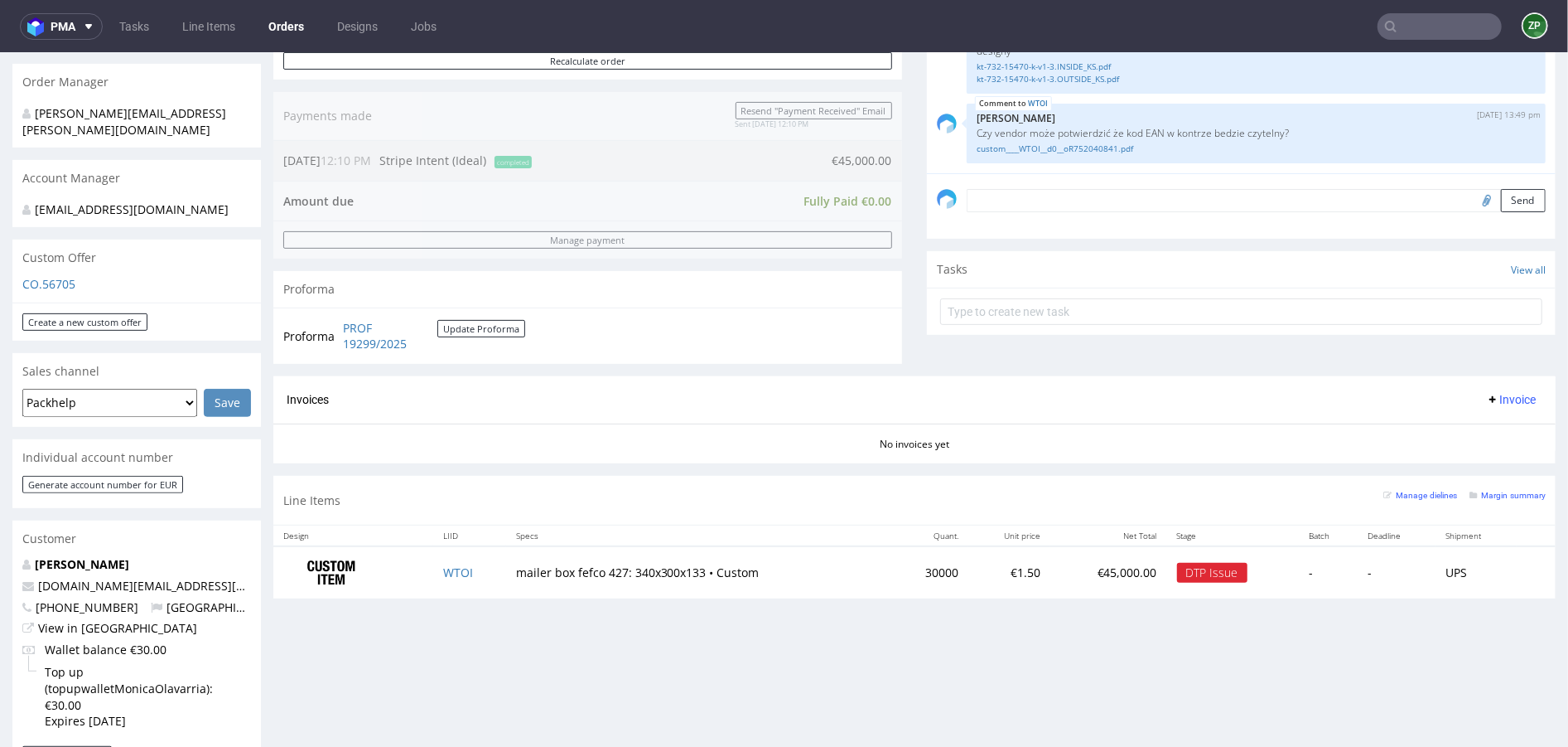
click at [295, 23] on link "Orders" at bounding box center [286, 27] width 55 height 27
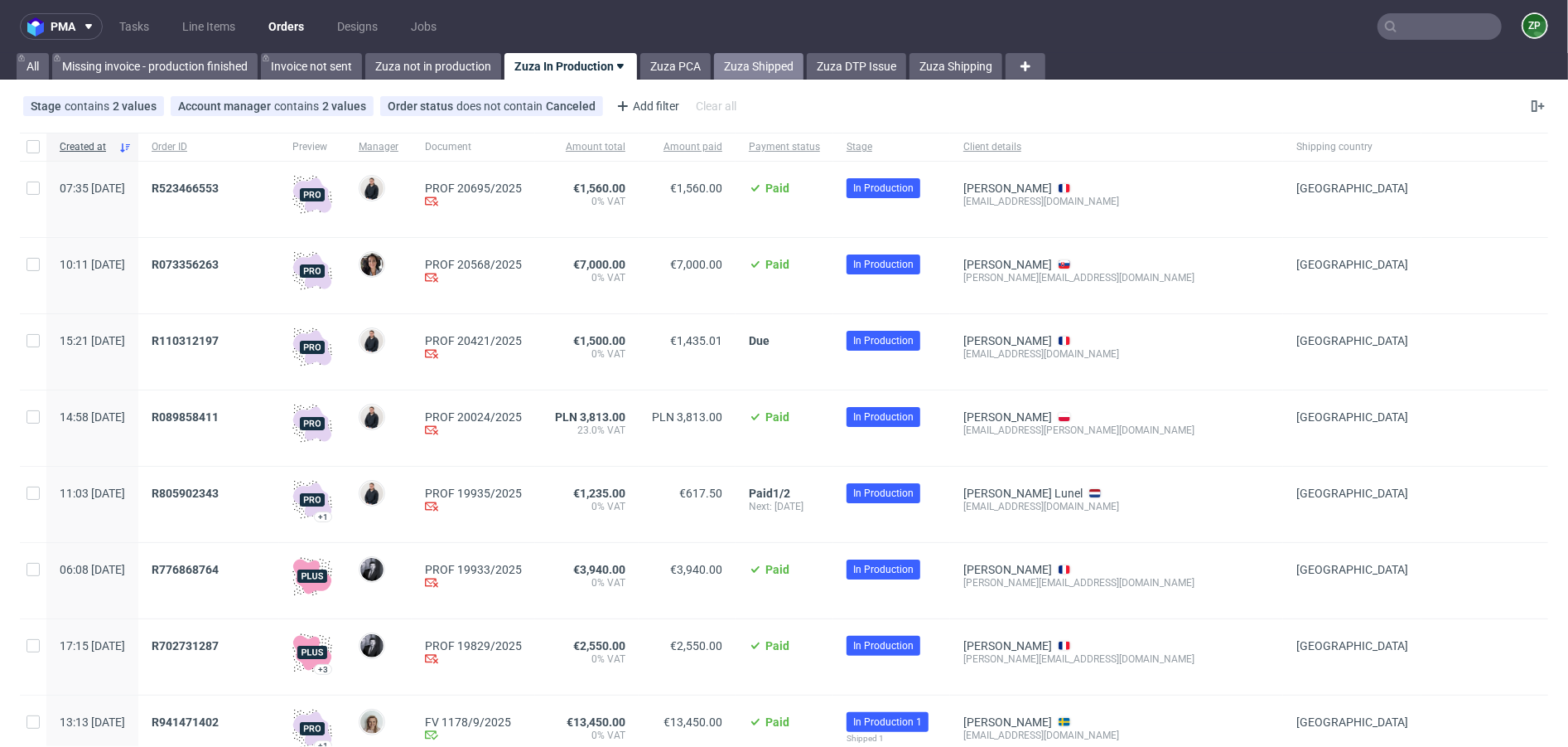
click at [768, 64] on link "Zuza Shipped" at bounding box center [758, 66] width 90 height 27
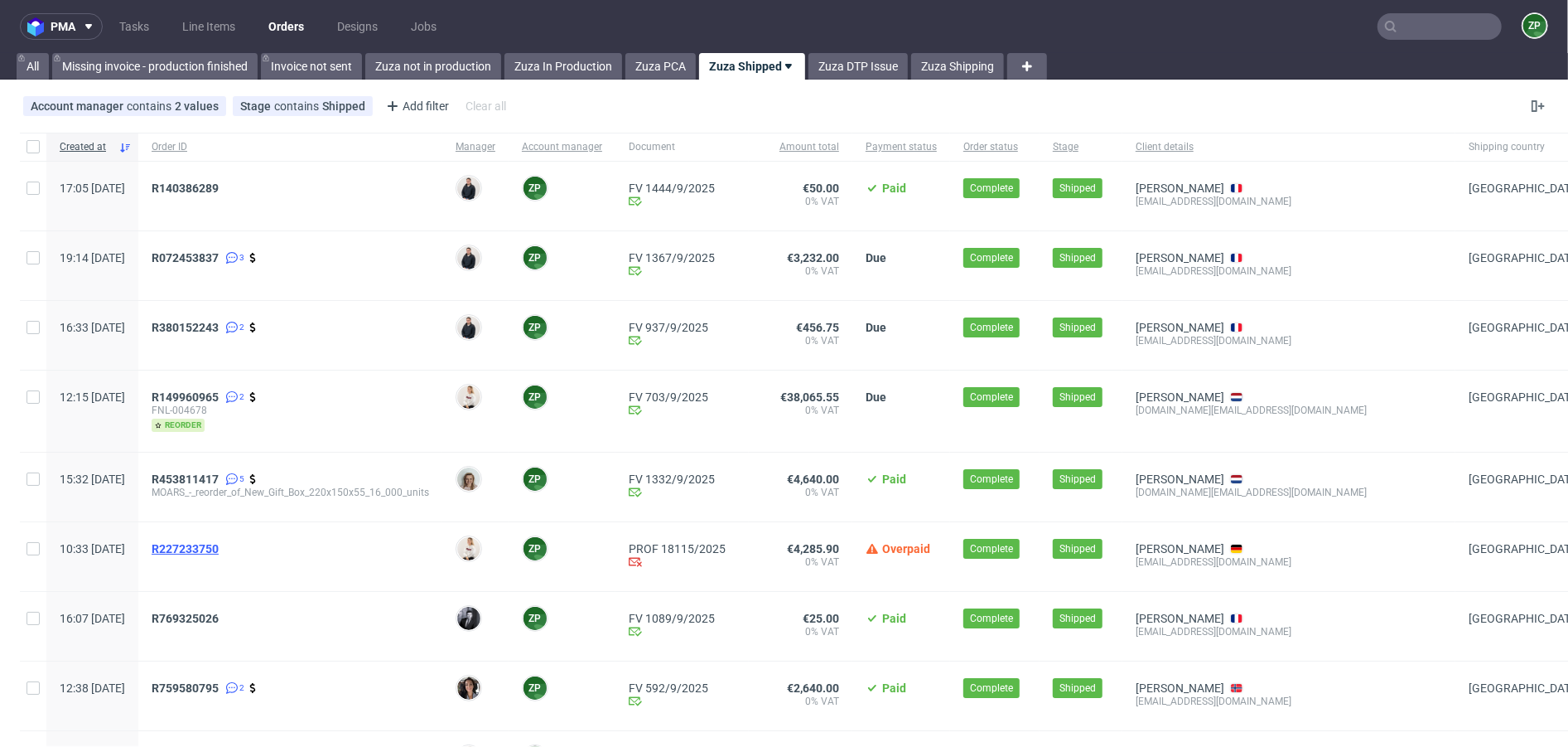
click at [219, 547] on span "R227233750" at bounding box center [185, 549] width 67 height 13
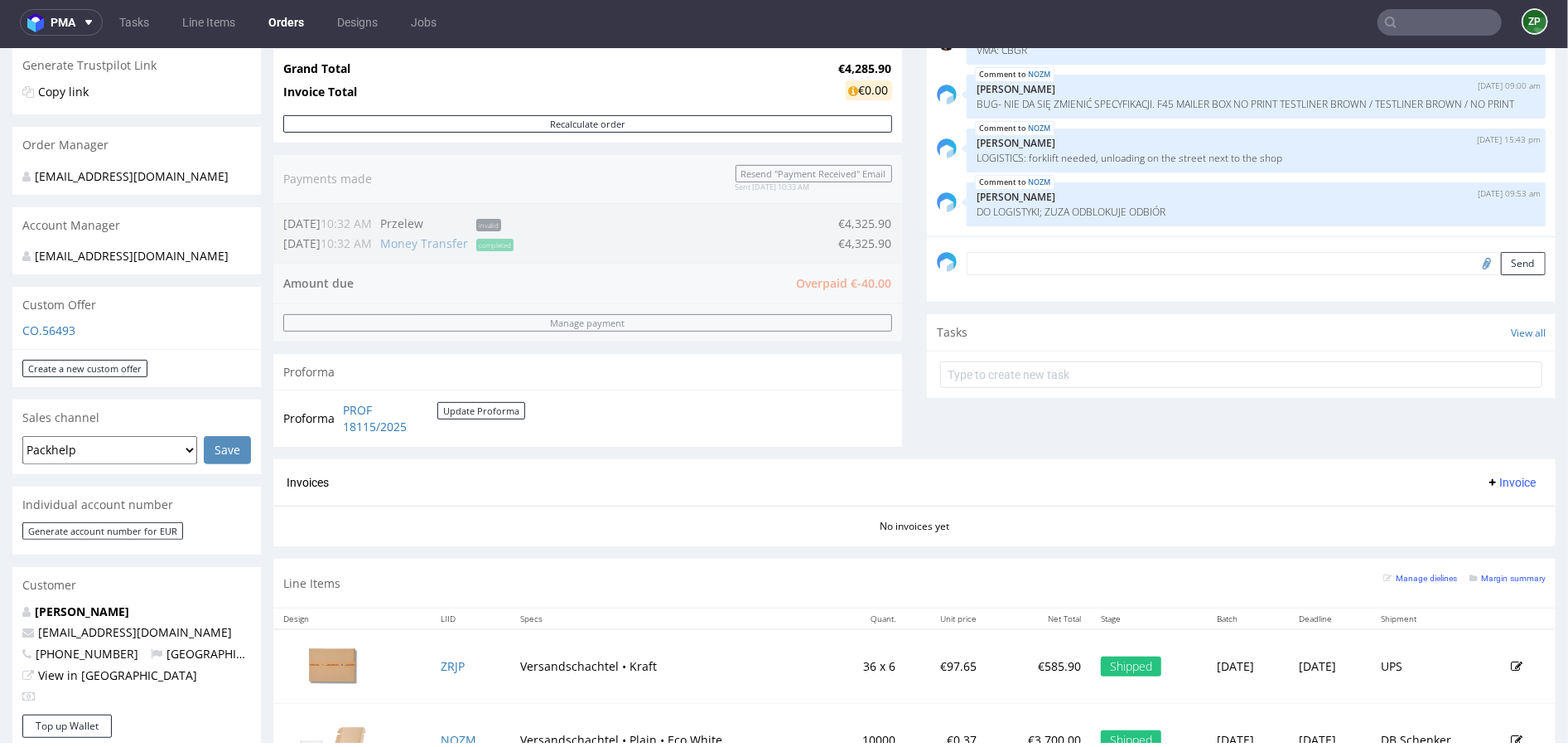
scroll to position [336, 0]
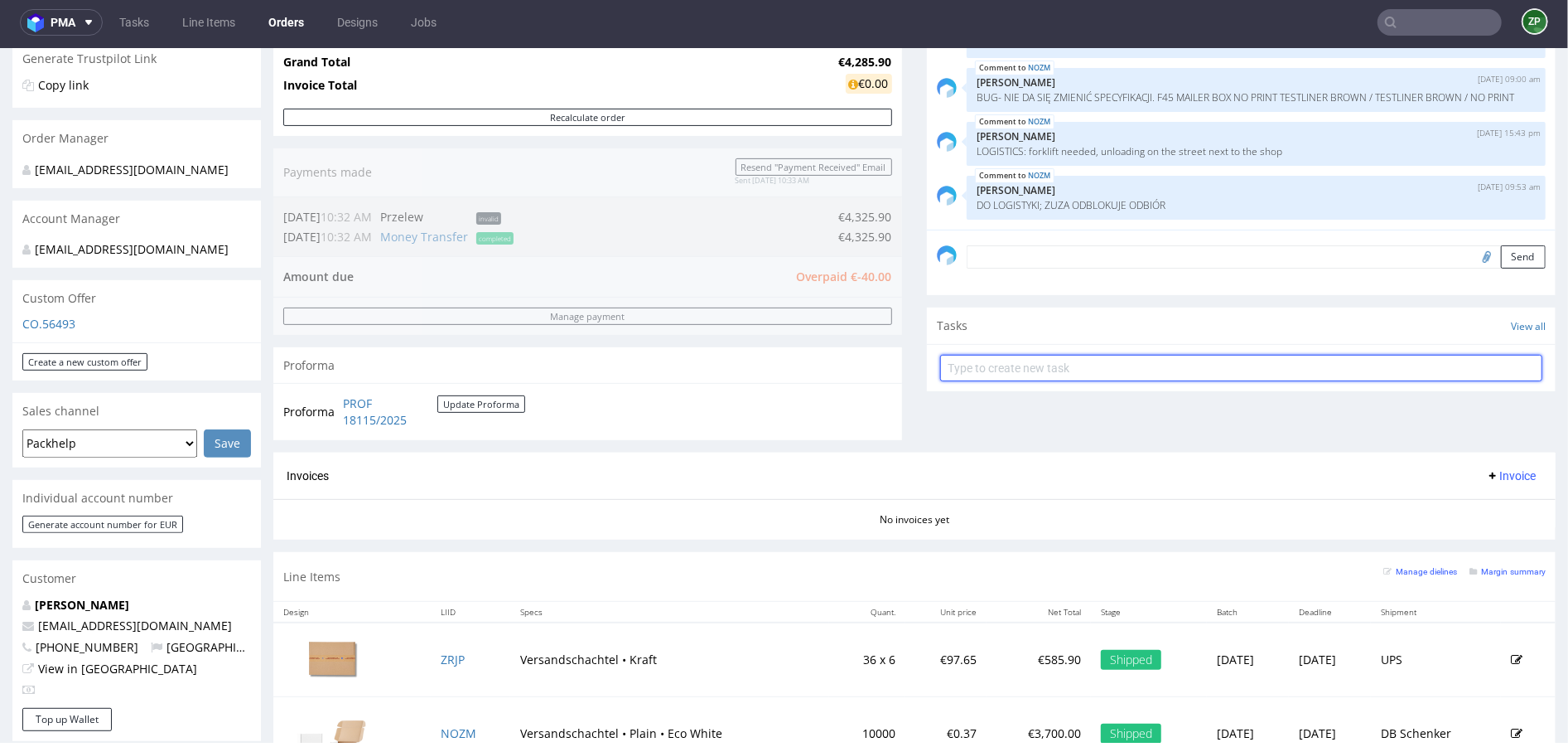
click at [997, 358] on input "text" at bounding box center [1242, 368] width 602 height 27
type input "invoice"
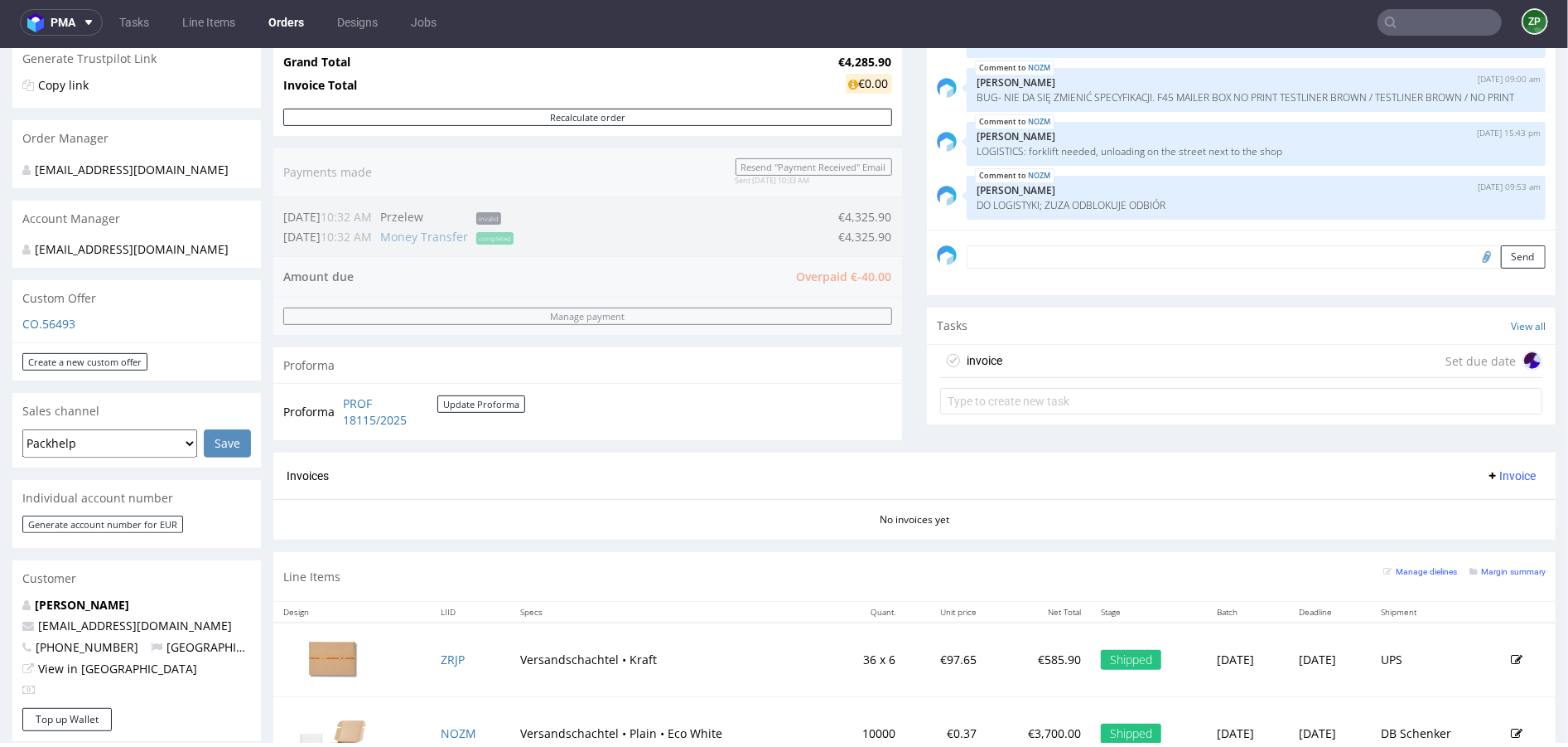
click at [996, 355] on div "invoice Set due date" at bounding box center [1242, 360] width 602 height 33
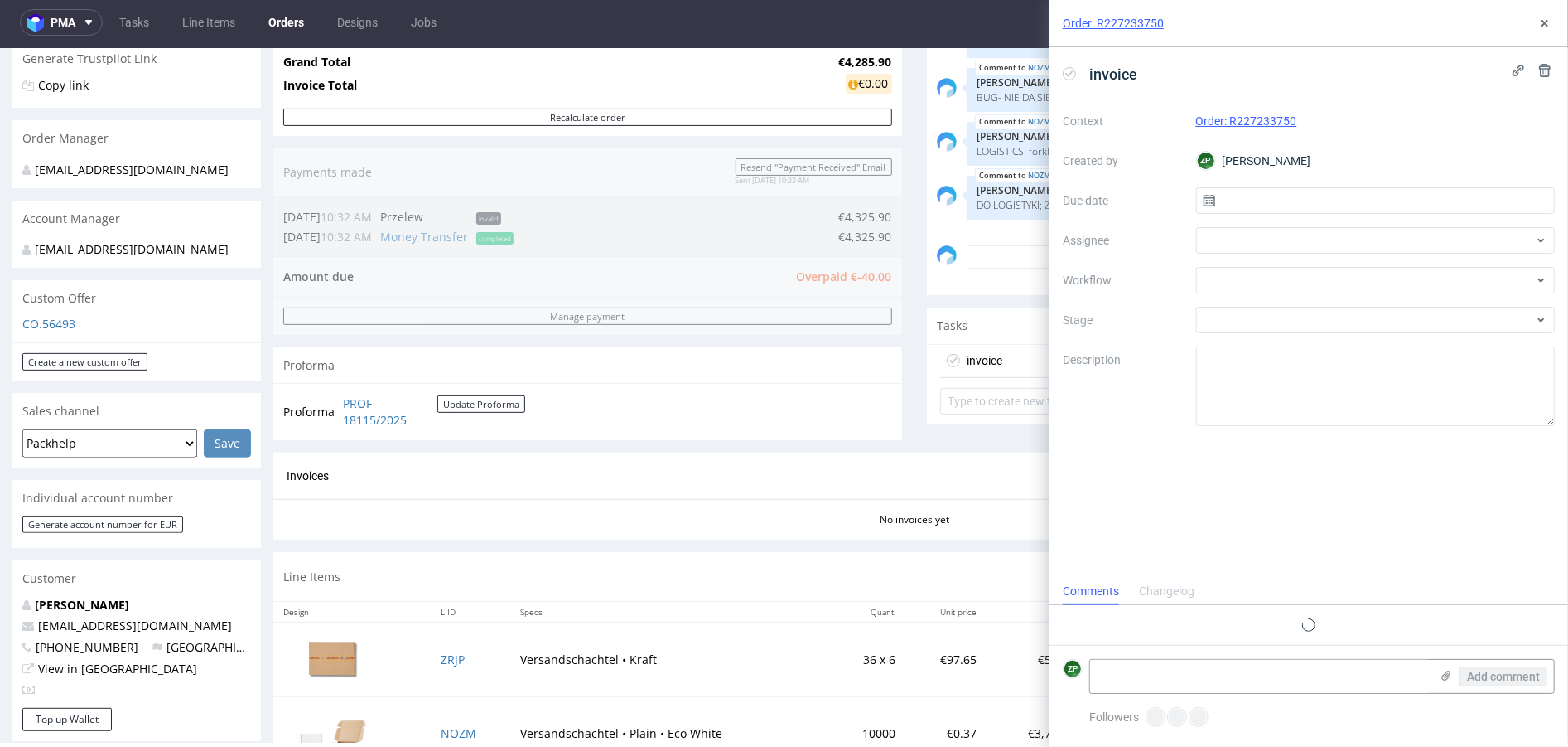
scroll to position [13, 0]
click at [1278, 185] on div "Context Order: R227233750 Created by ZP [PERSON_NAME] Due date Assignee Workflo…" at bounding box center [1309, 266] width 492 height 318
click at [1278, 205] on input "text" at bounding box center [1376, 201] width 359 height 27
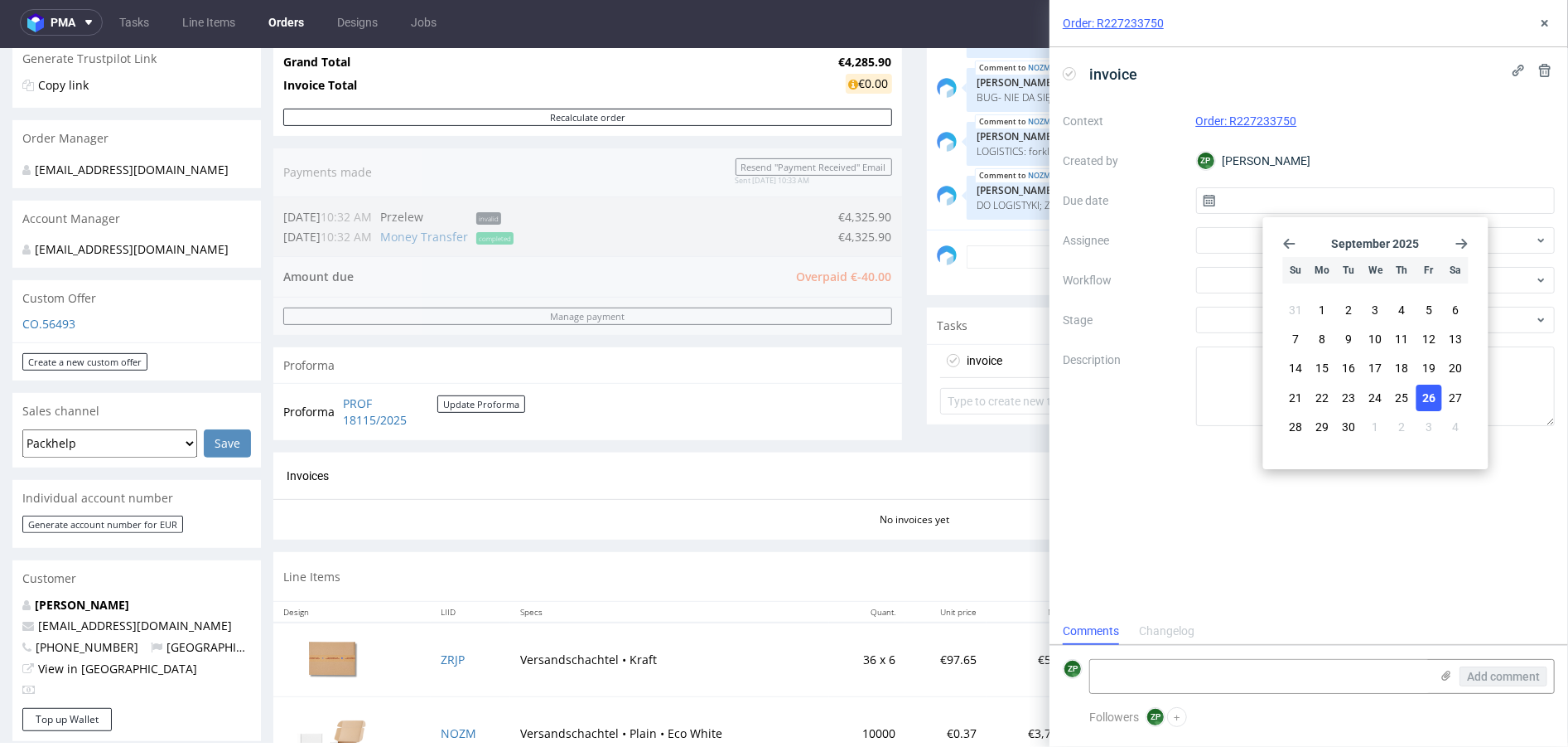
click at [1430, 389] on span "26" at bounding box center [1429, 398] width 13 height 17
type input "[DATE]"
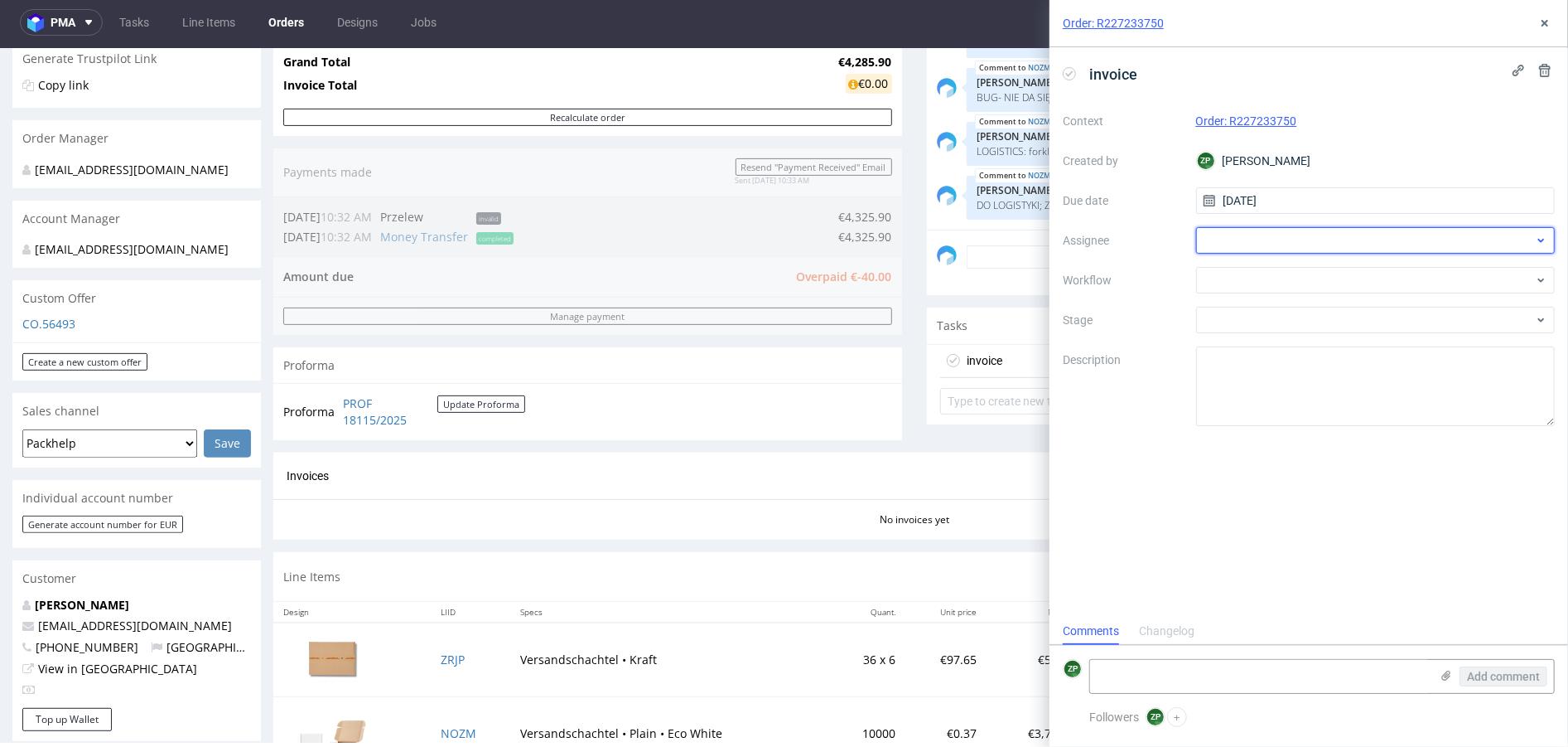
click at [1266, 241] on div at bounding box center [1376, 241] width 359 height 27
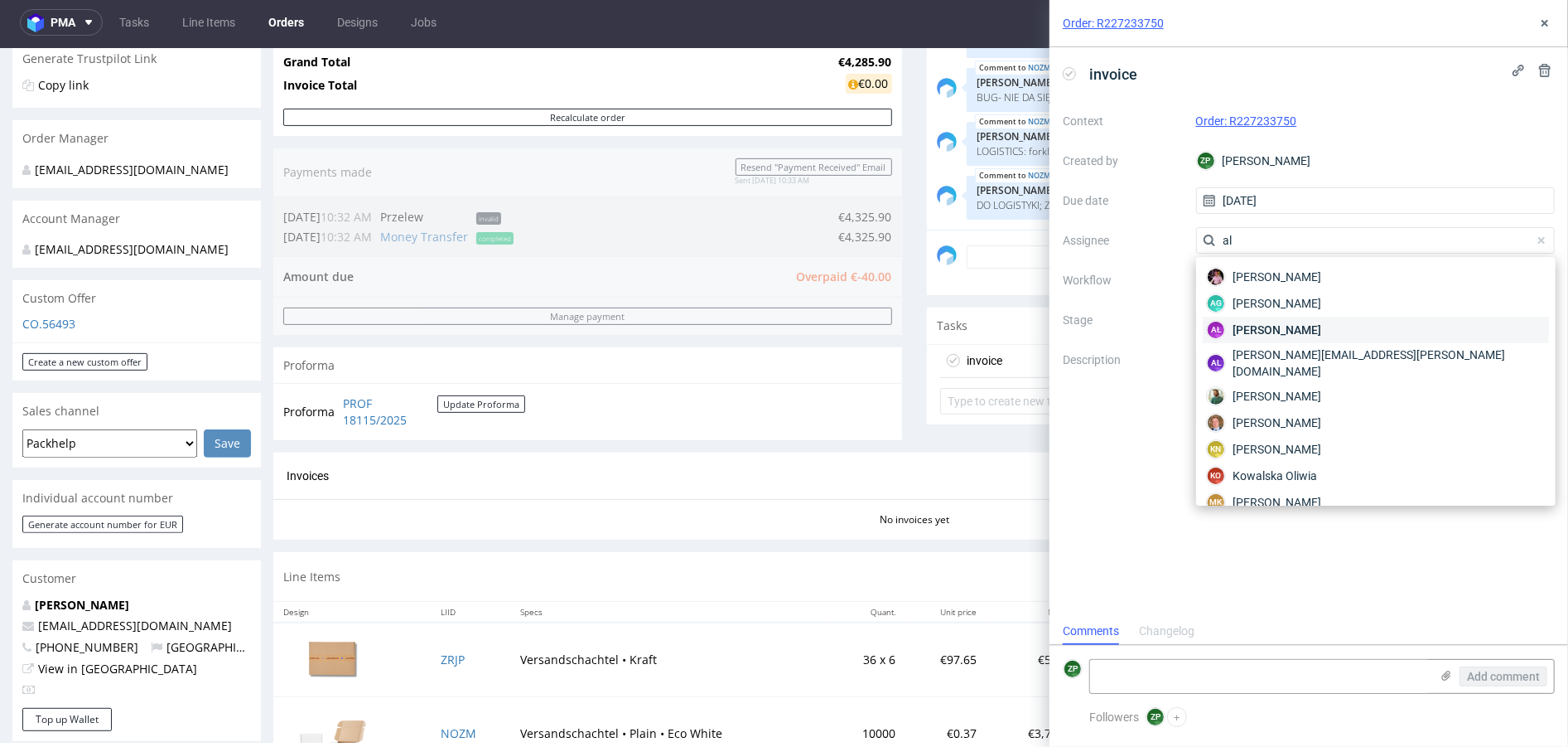
type input "al"
click at [1321, 328] on span "[PERSON_NAME]" at bounding box center [1277, 330] width 89 height 17
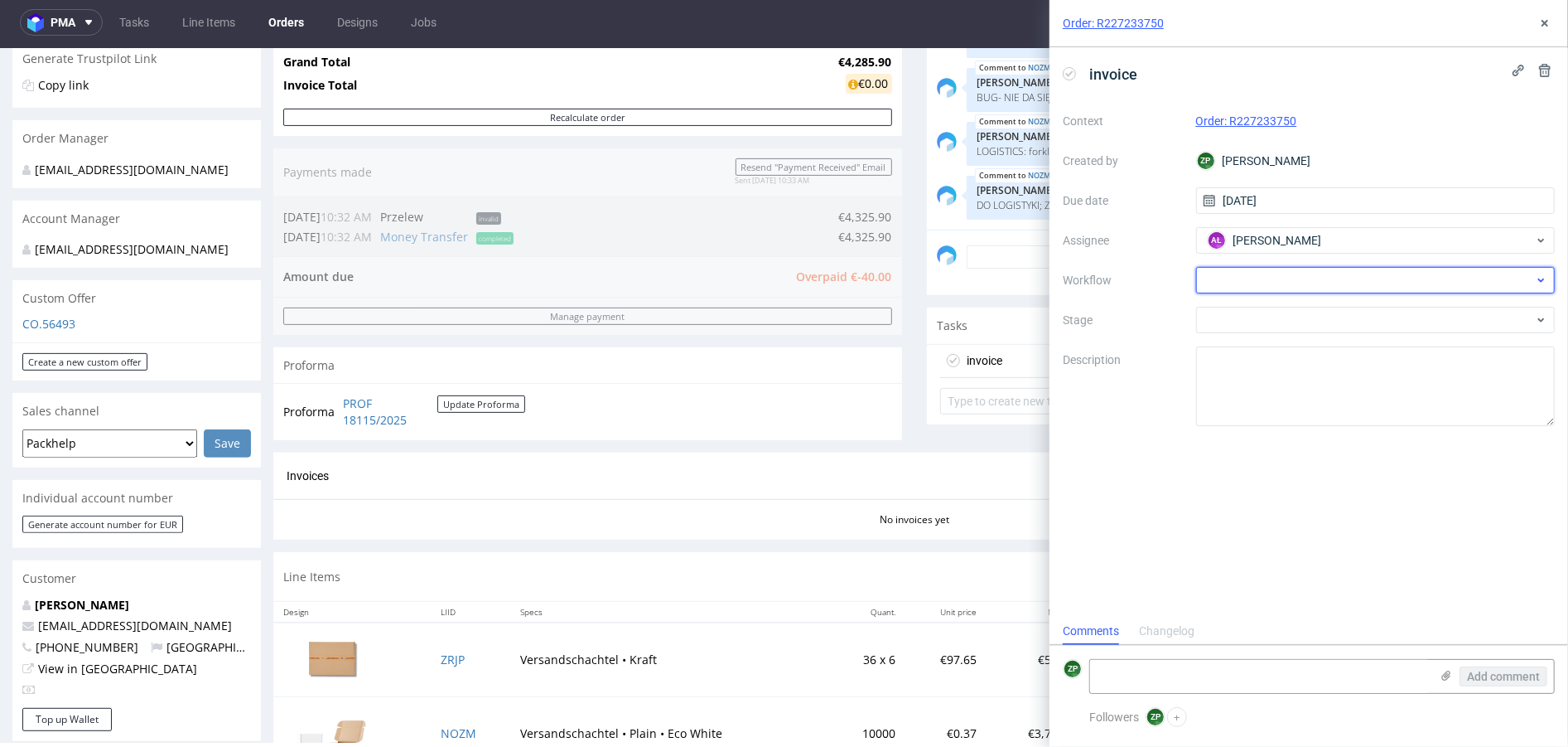
click at [1232, 267] on div at bounding box center [1376, 280] width 359 height 27
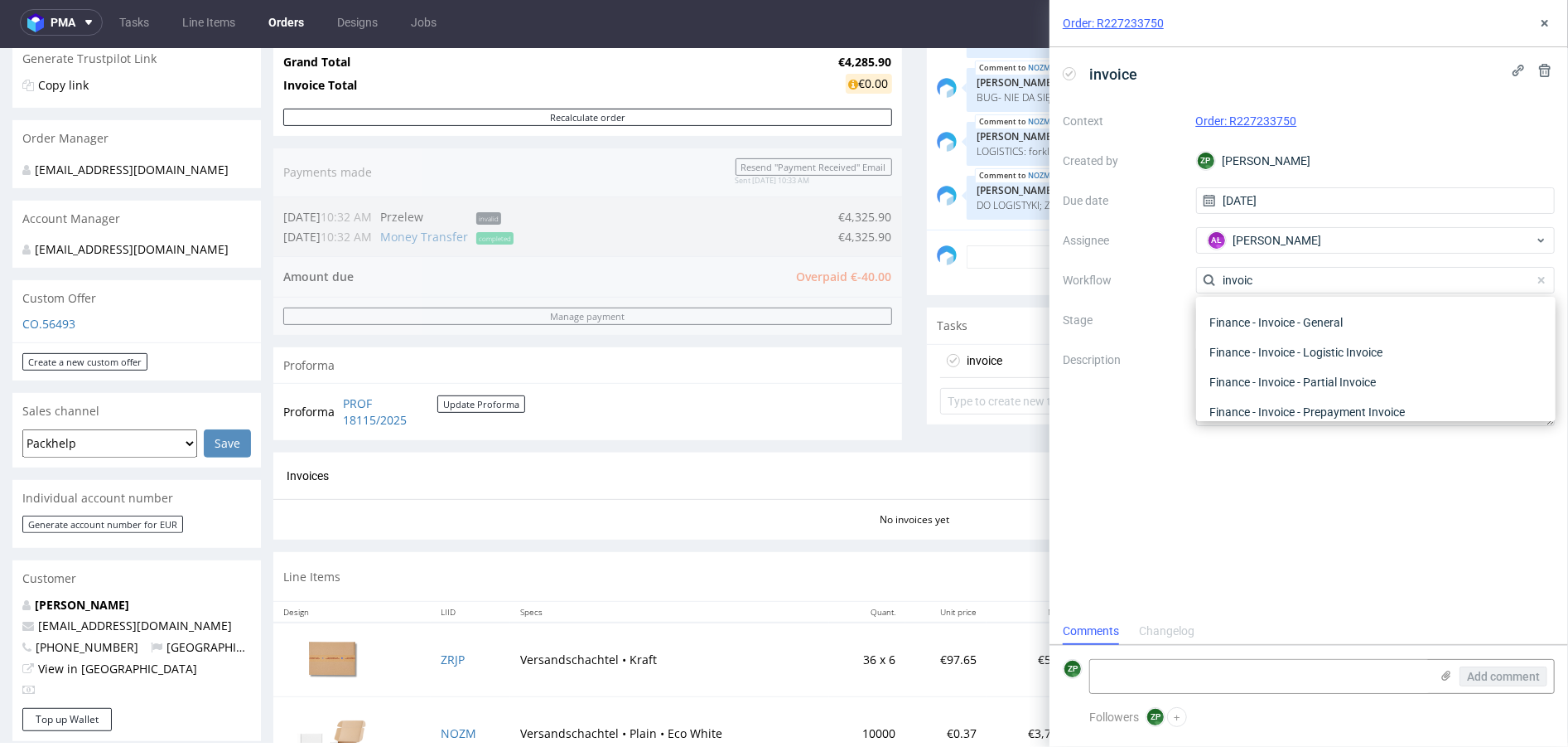
scroll to position [0, 0]
type input "invoic"
click at [1289, 374] on div "Finance - Invoice - General" at bounding box center [1375, 370] width 346 height 30
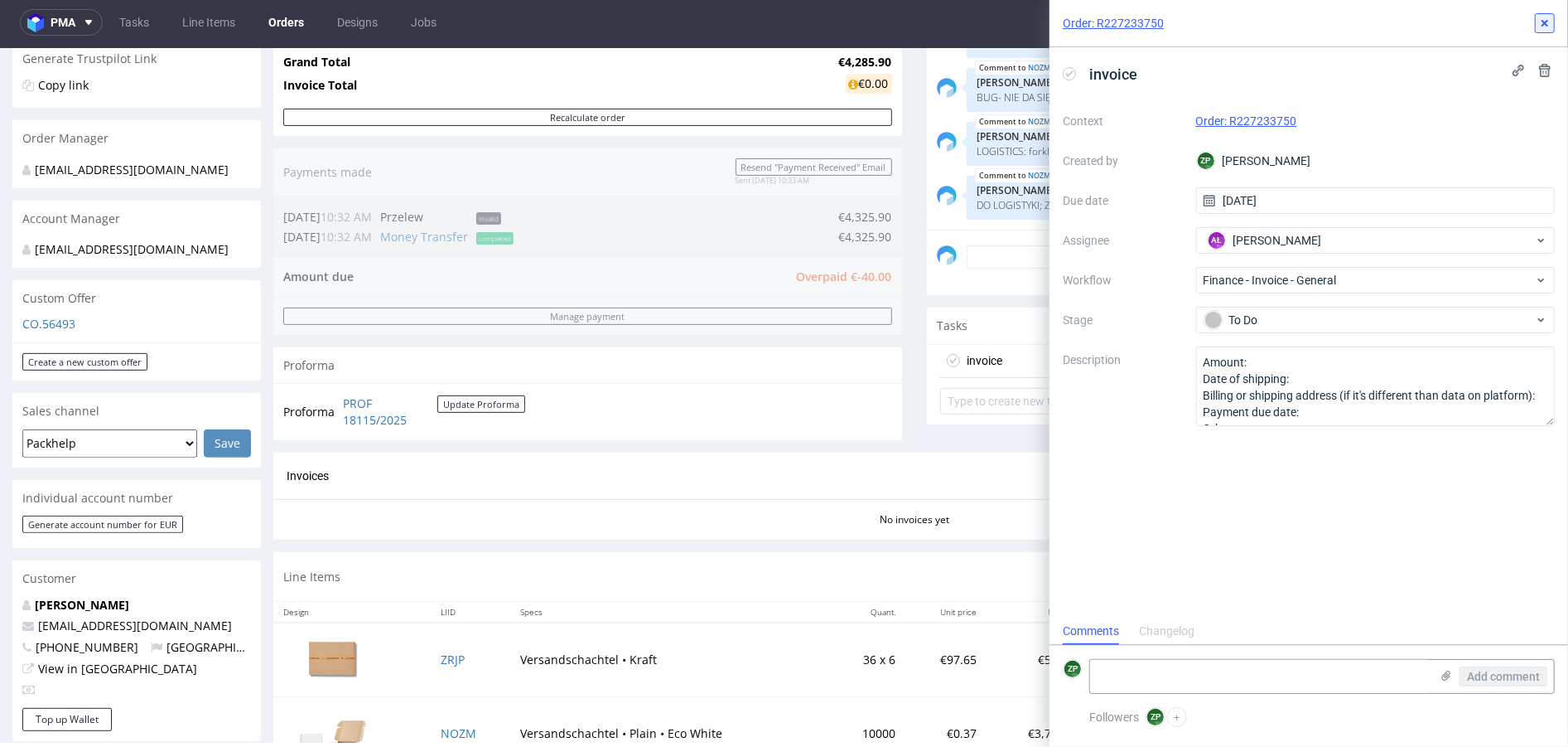
click at [1549, 20] on icon at bounding box center [1545, 24] width 13 height 13
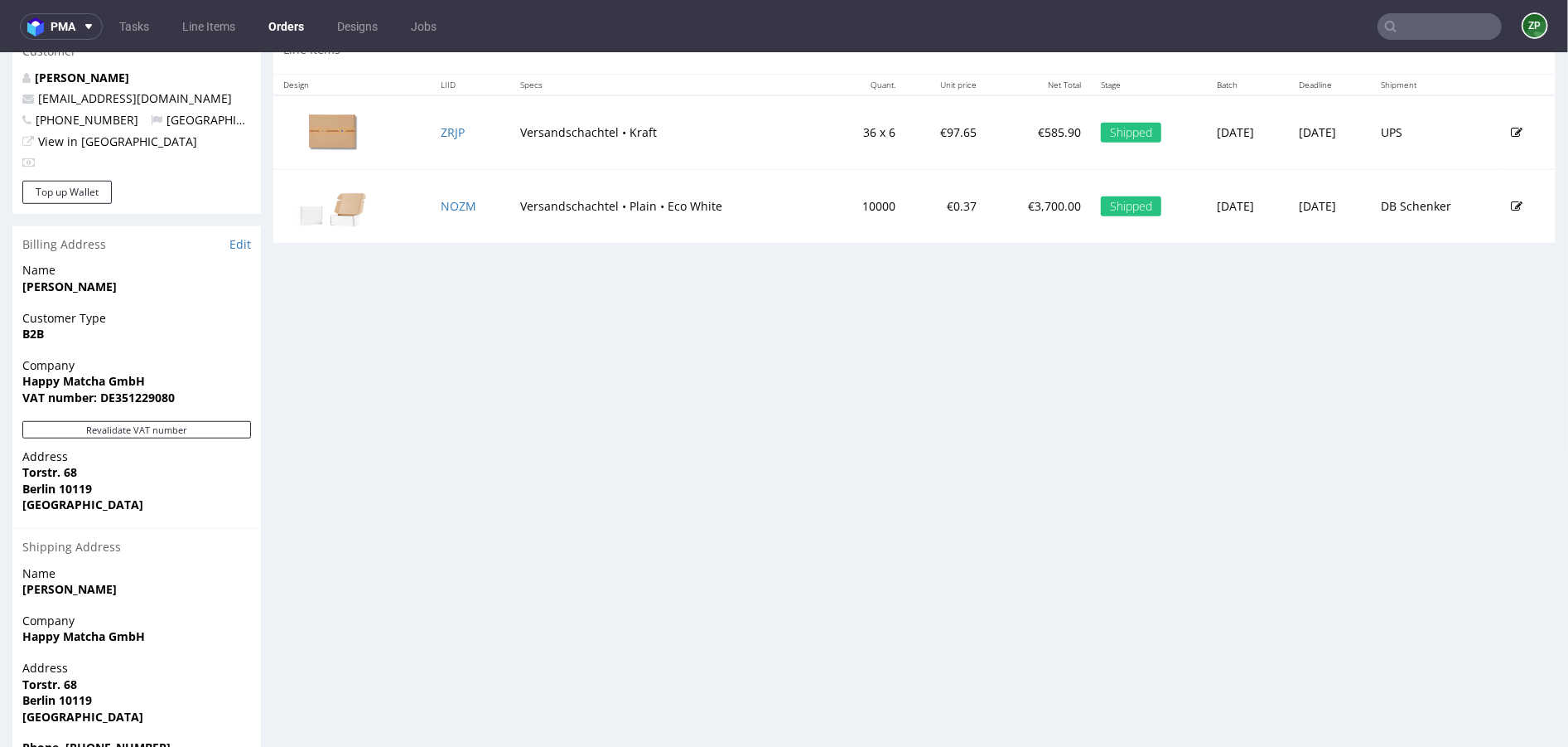
scroll to position [810, 0]
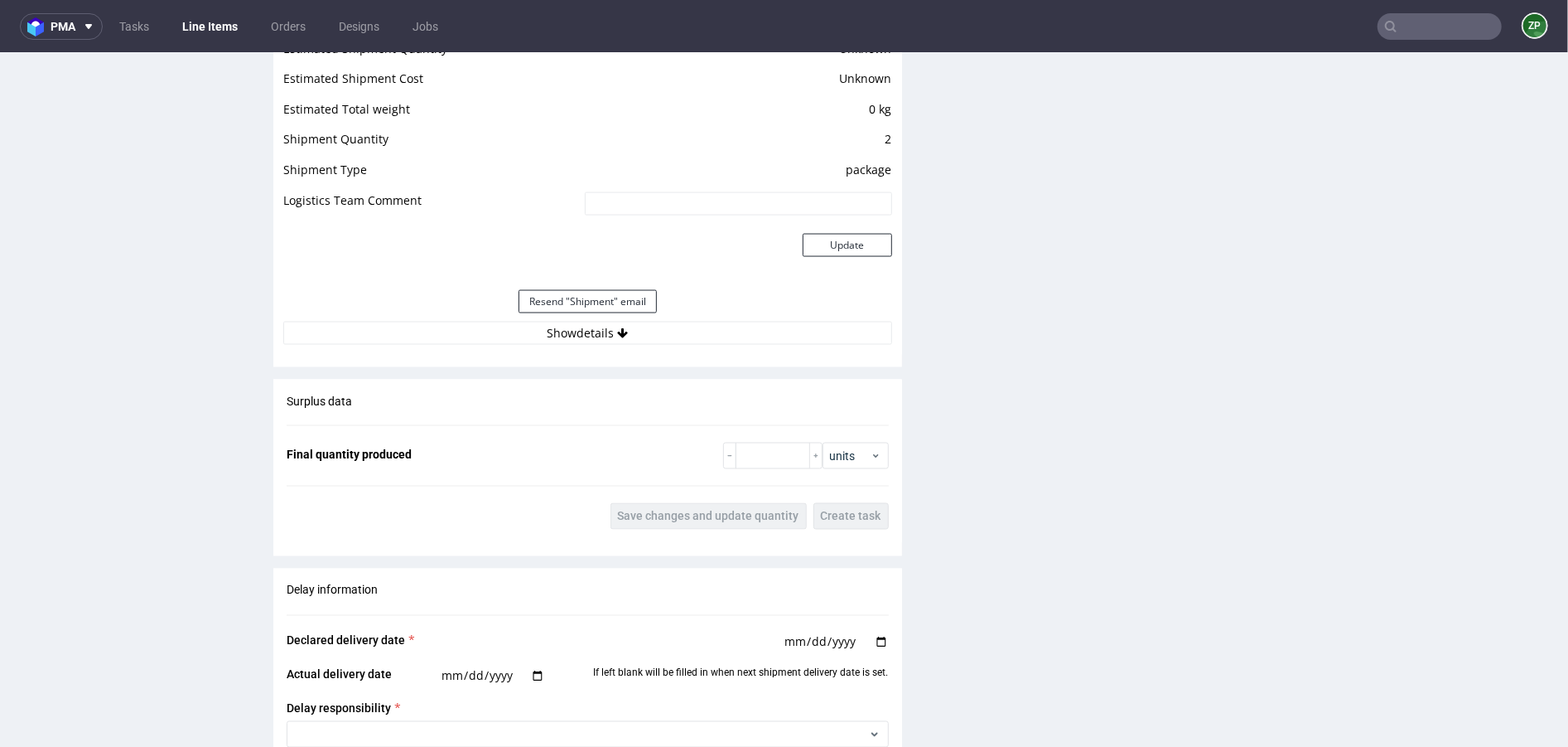
scroll to position [1873, 0]
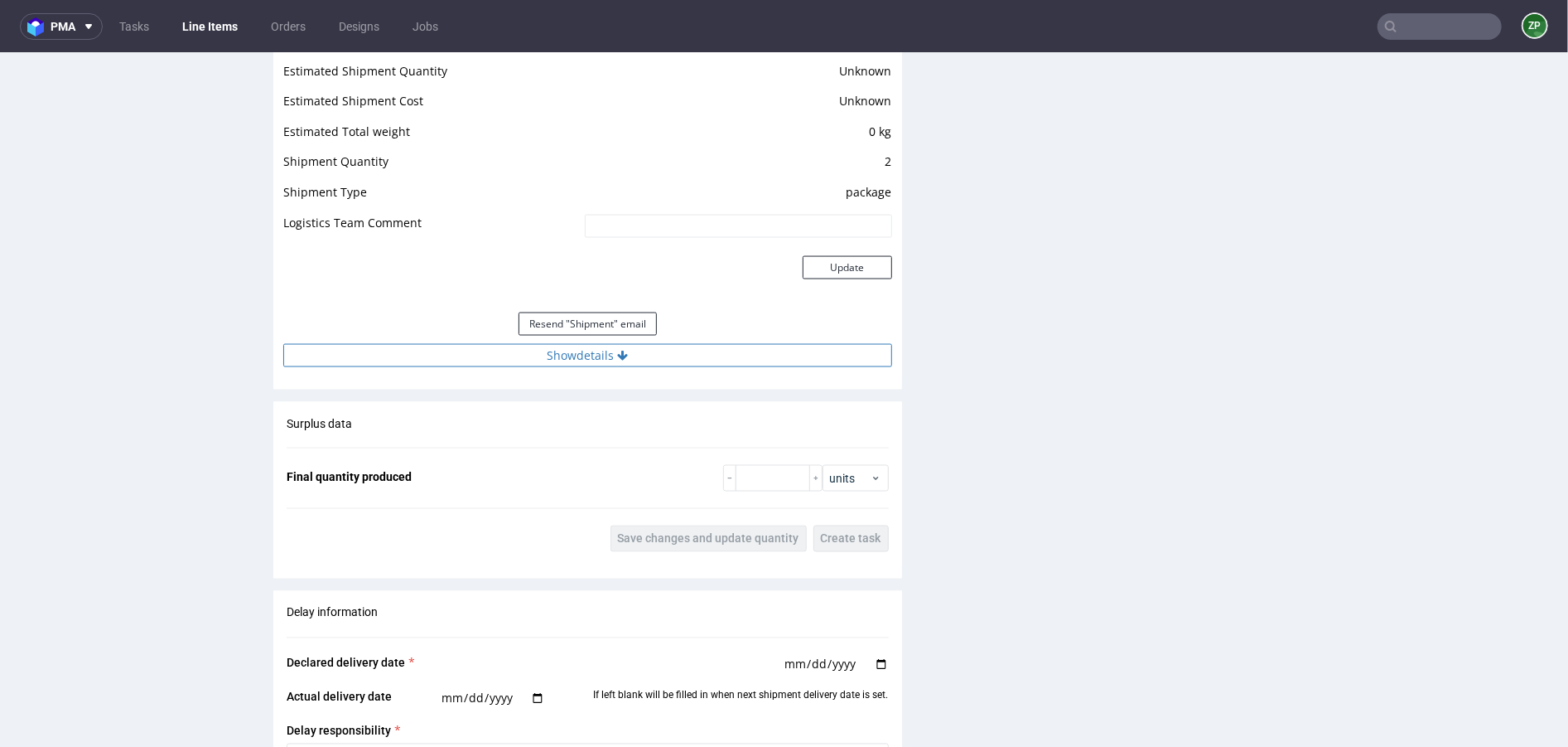
click at [608, 347] on button "Show details" at bounding box center [588, 355] width 609 height 24
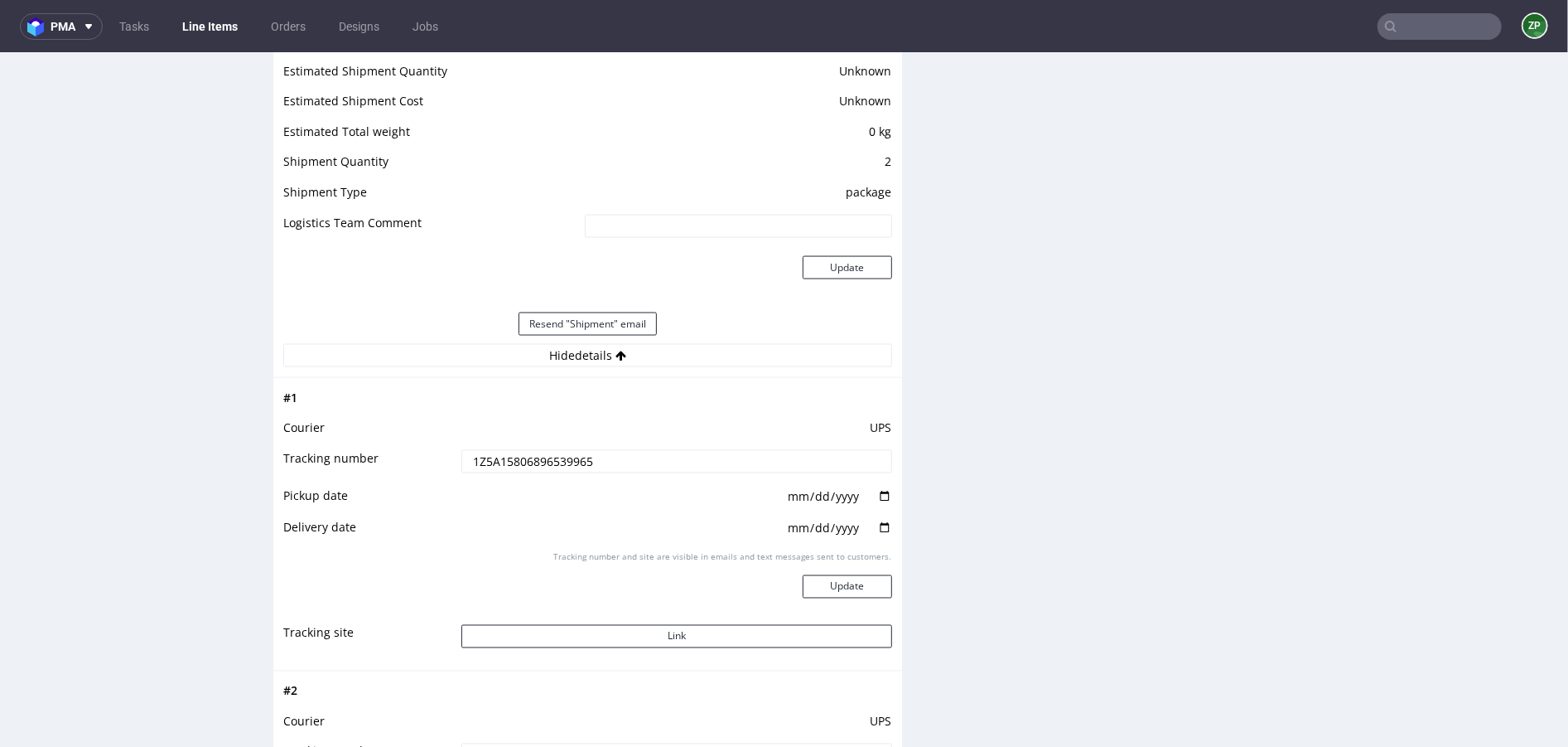
click at [527, 455] on input "1Z5A15806896539965" at bounding box center [676, 461] width 430 height 24
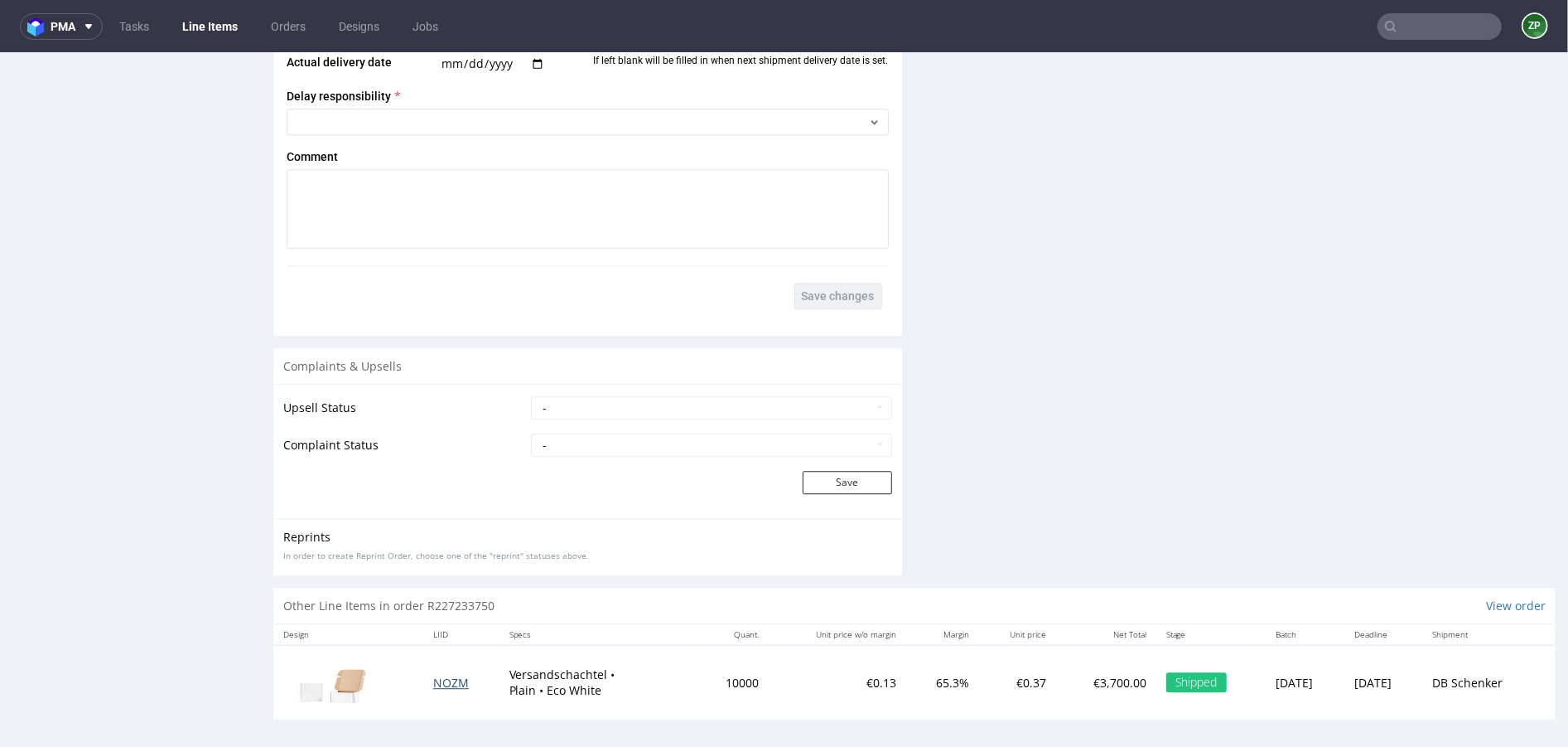
click at [437, 676] on span "NOZM" at bounding box center [451, 682] width 35 height 16
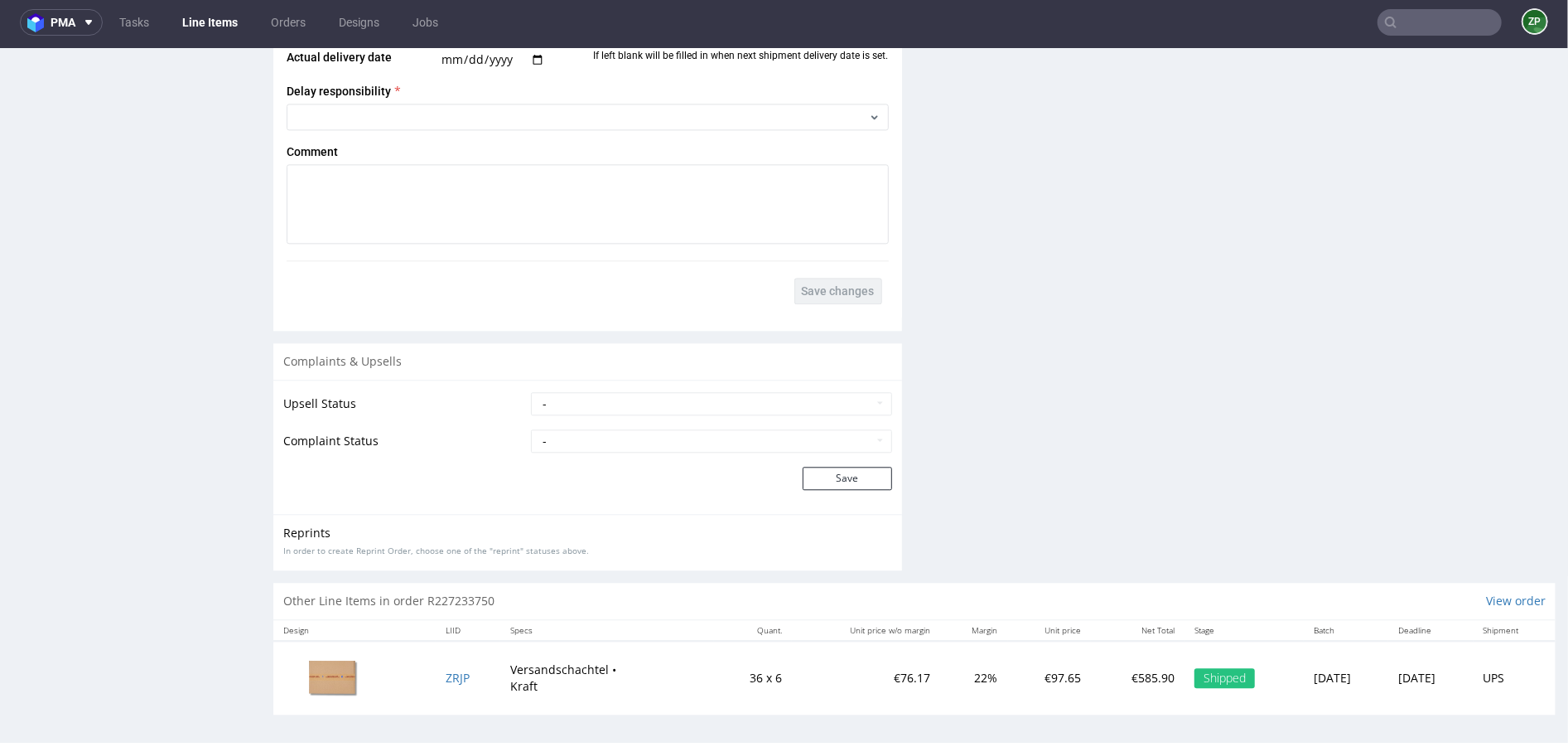
scroll to position [1910, 0]
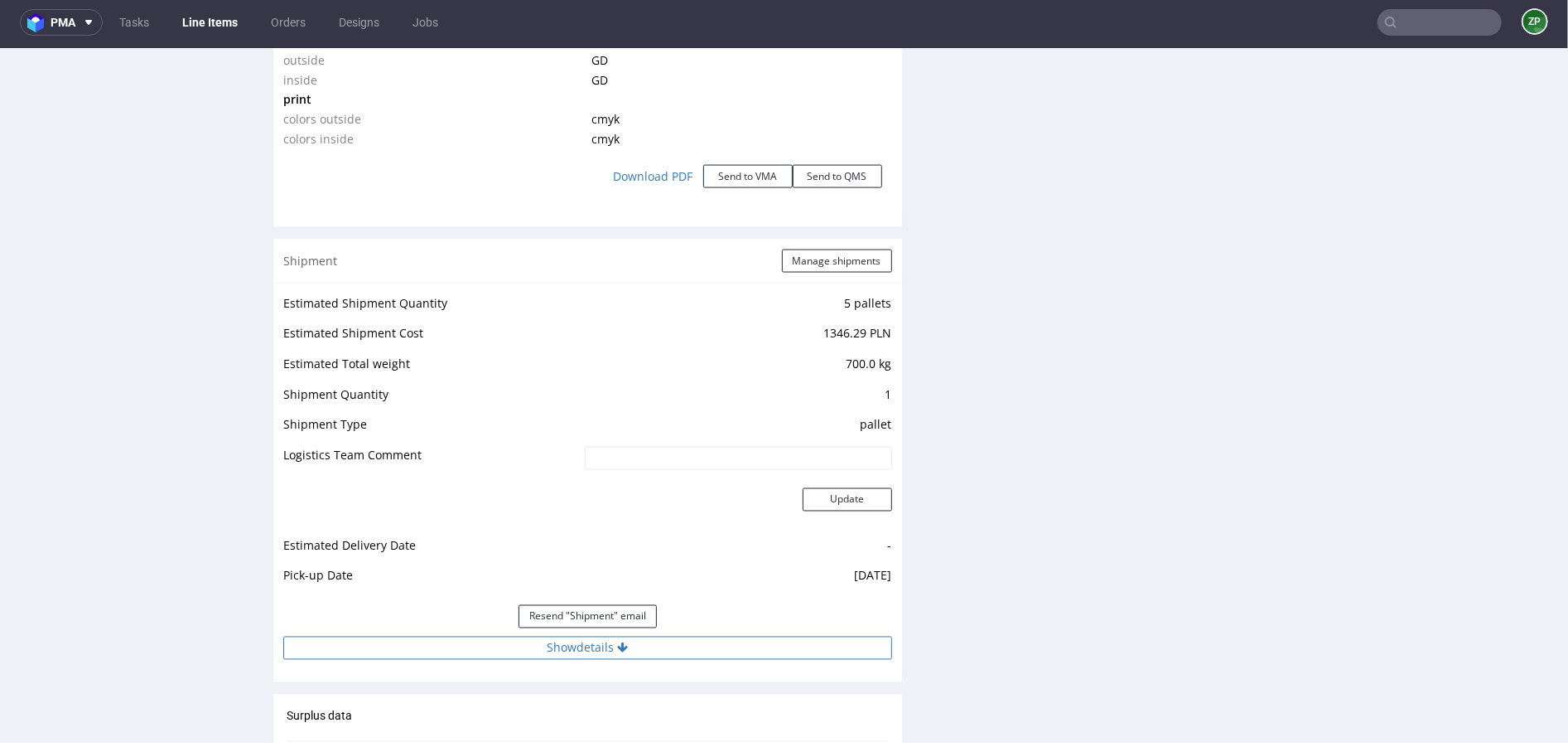
click at [579, 638] on button "Show details" at bounding box center [588, 647] width 609 height 24
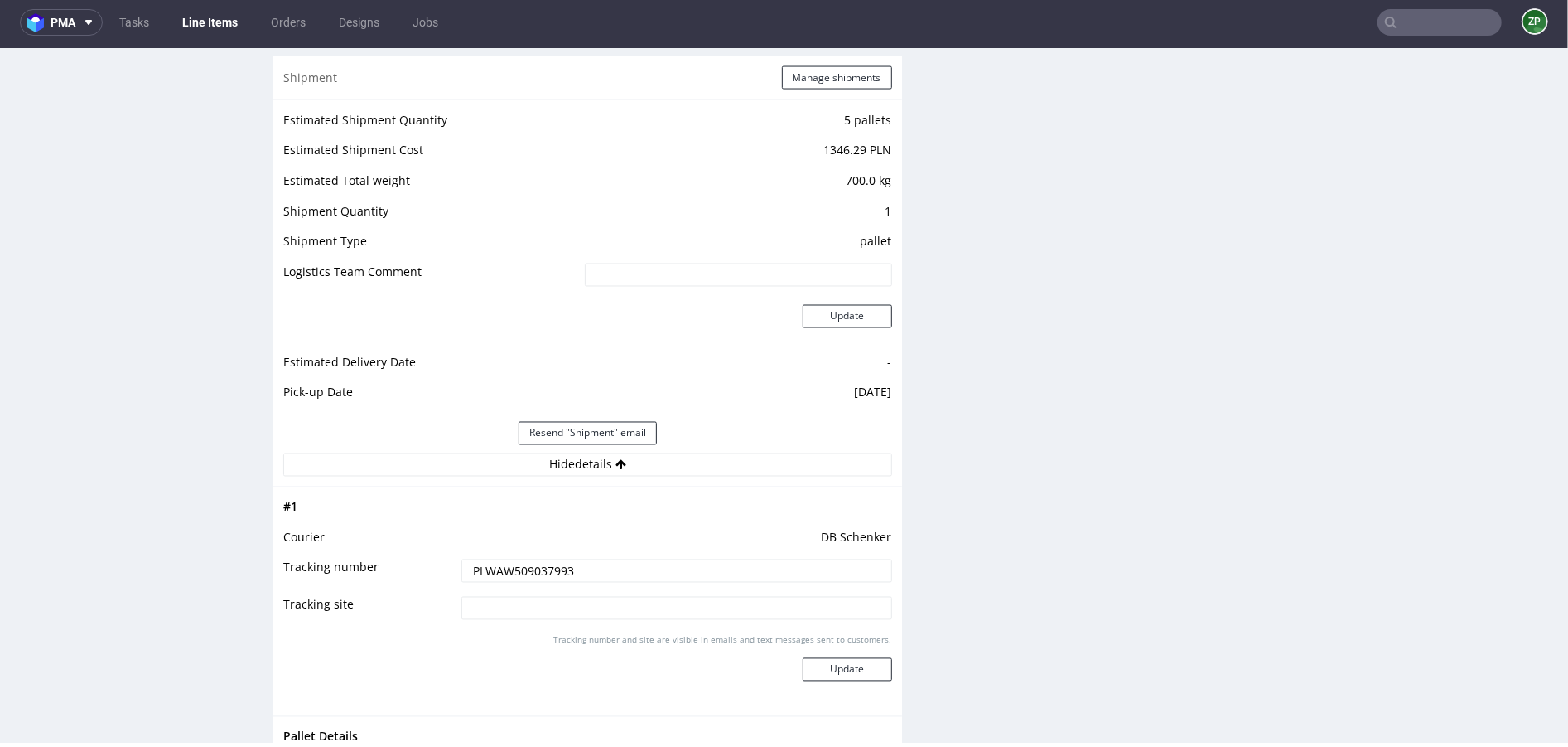
scroll to position [2092, 0]
click at [521, 559] on input "PLWAW509037993" at bounding box center [676, 571] width 430 height 24
